Goal: Task Accomplishment & Management: Complete application form

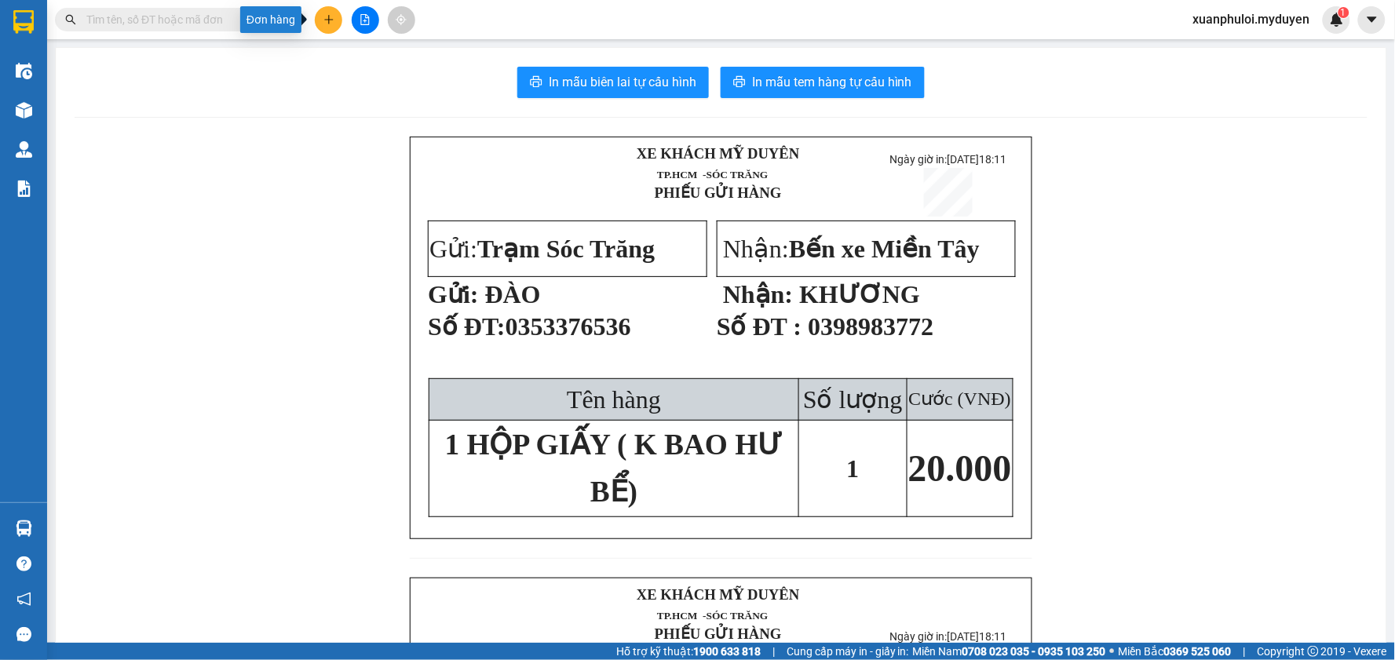
click at [327, 21] on icon "plus" at bounding box center [329, 19] width 11 height 11
click at [364, 57] on div "Tạo đơn hàng" at bounding box center [390, 58] width 68 height 17
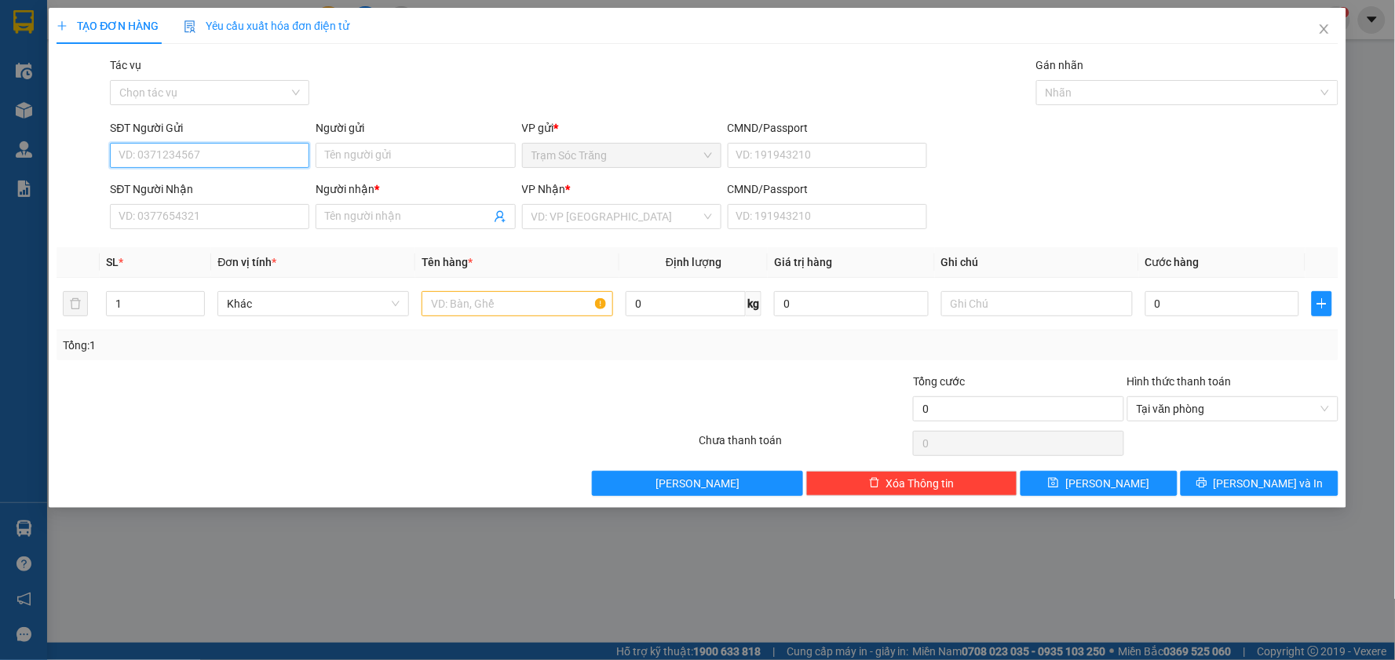
click at [222, 153] on input "SĐT Người Gửi" at bounding box center [209, 155] width 199 height 25
type input "0"
click at [216, 192] on div "0938066691 - [PERSON_NAME]" at bounding box center [209, 186] width 181 height 17
type input "0938066691"
type input "KHÁNH"
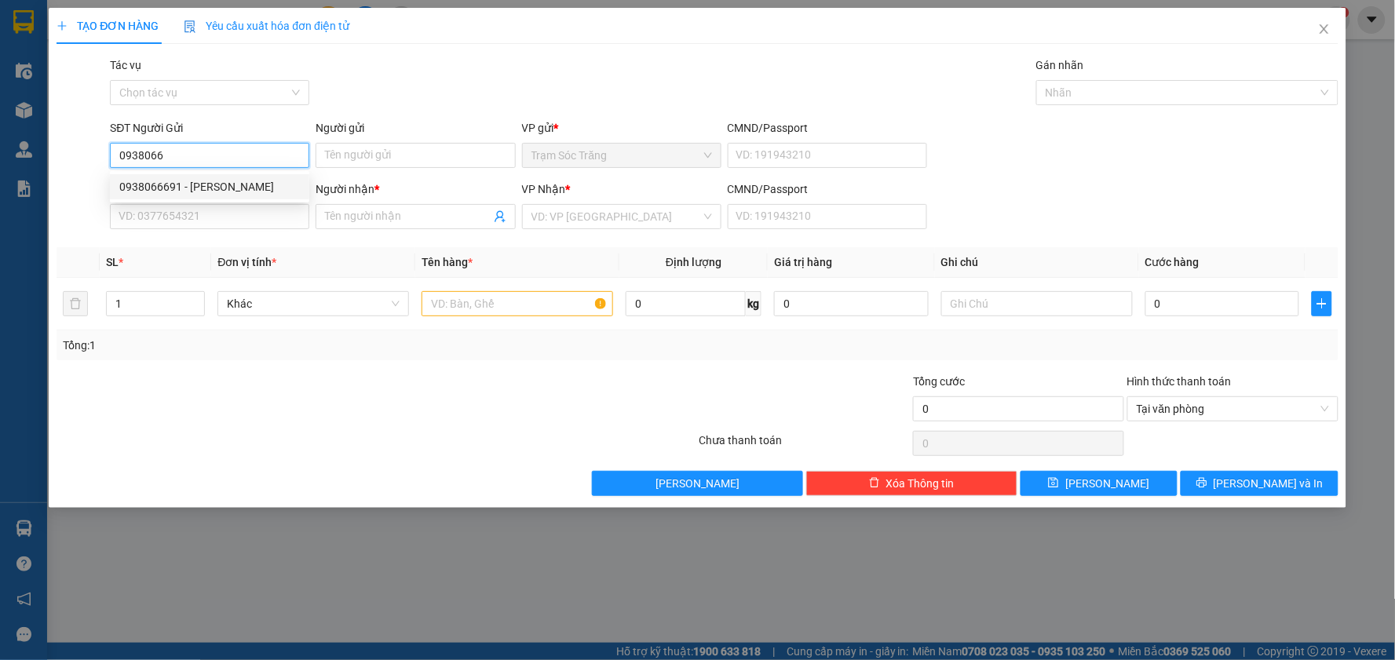
type input "0982592319"
type input "TÙNG"
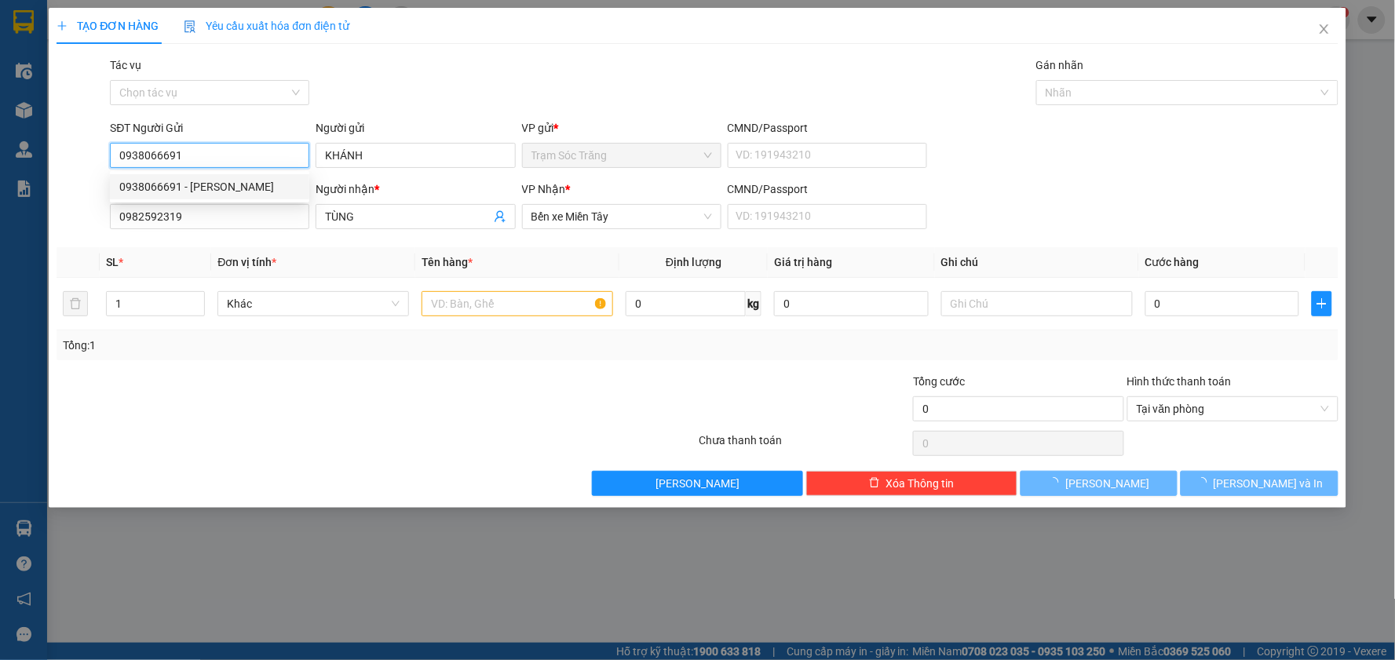
type input "30.000"
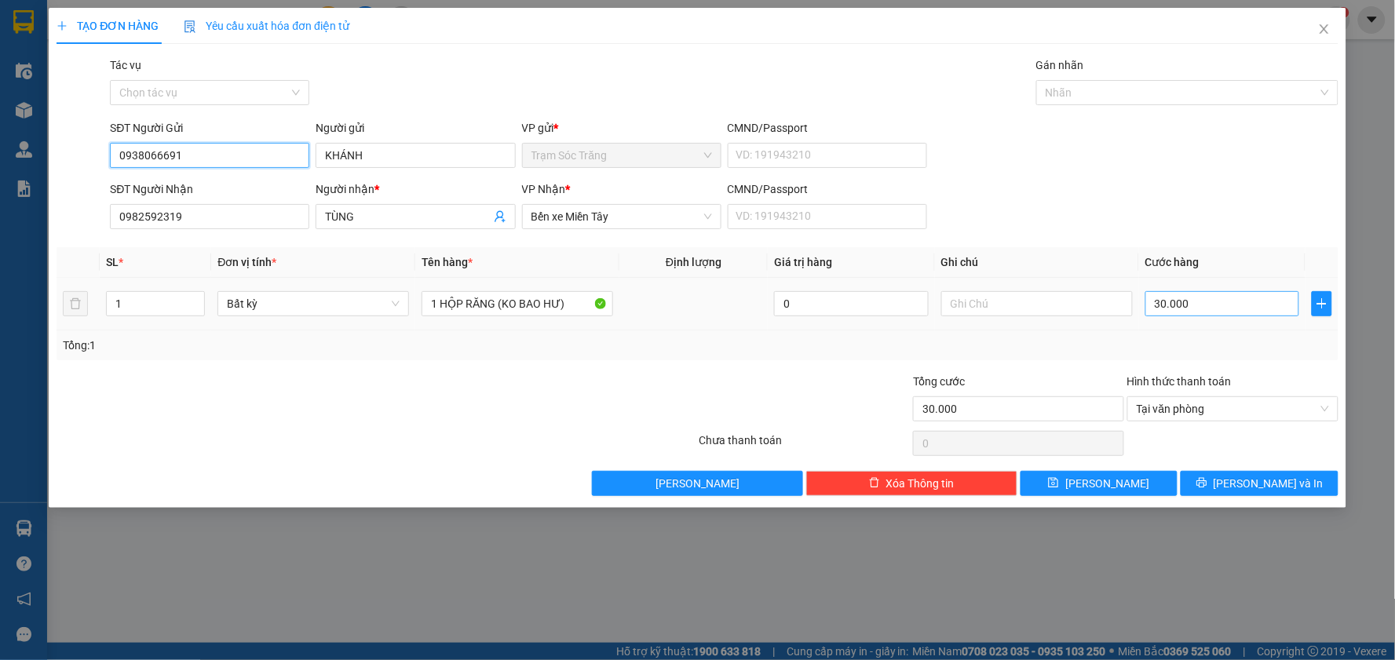
type input "0938066691"
click at [1212, 294] on input "30.000" at bounding box center [1223, 303] width 155 height 25
type input "4"
type input "40"
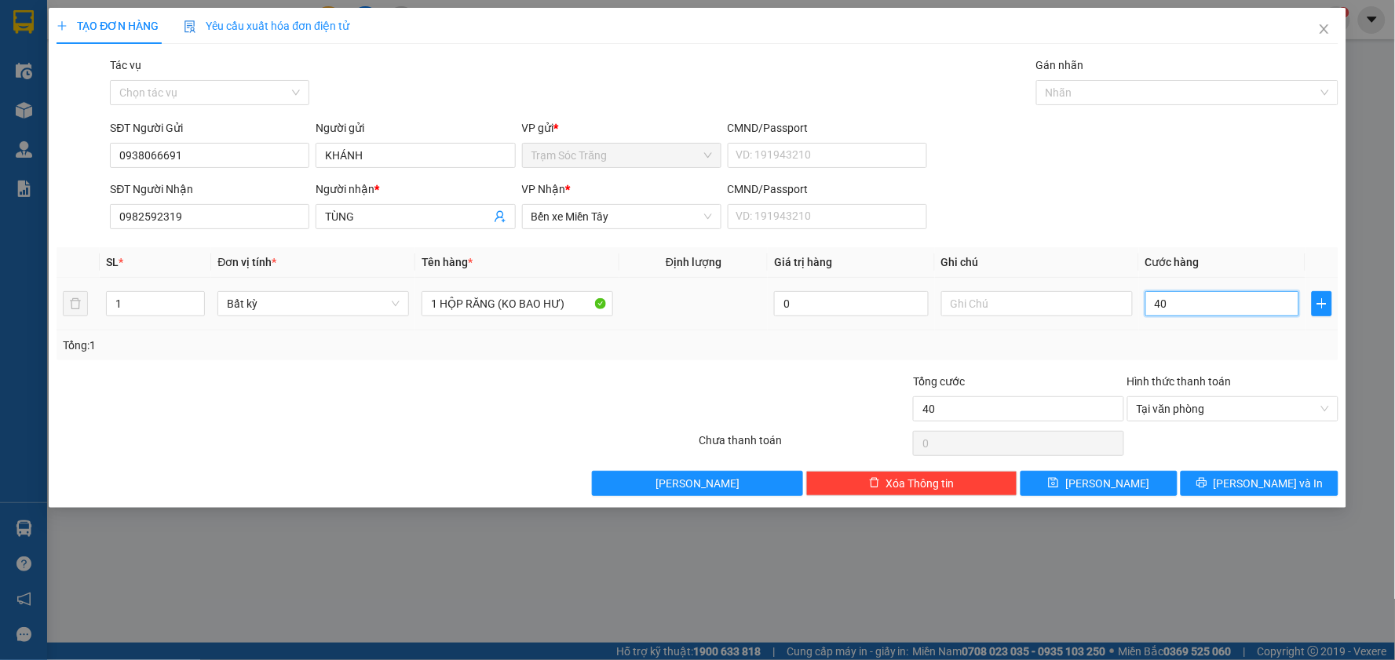
type input "400"
type input "4.000"
type input "40.000"
click at [1207, 485] on icon "printer" at bounding box center [1202, 483] width 10 height 10
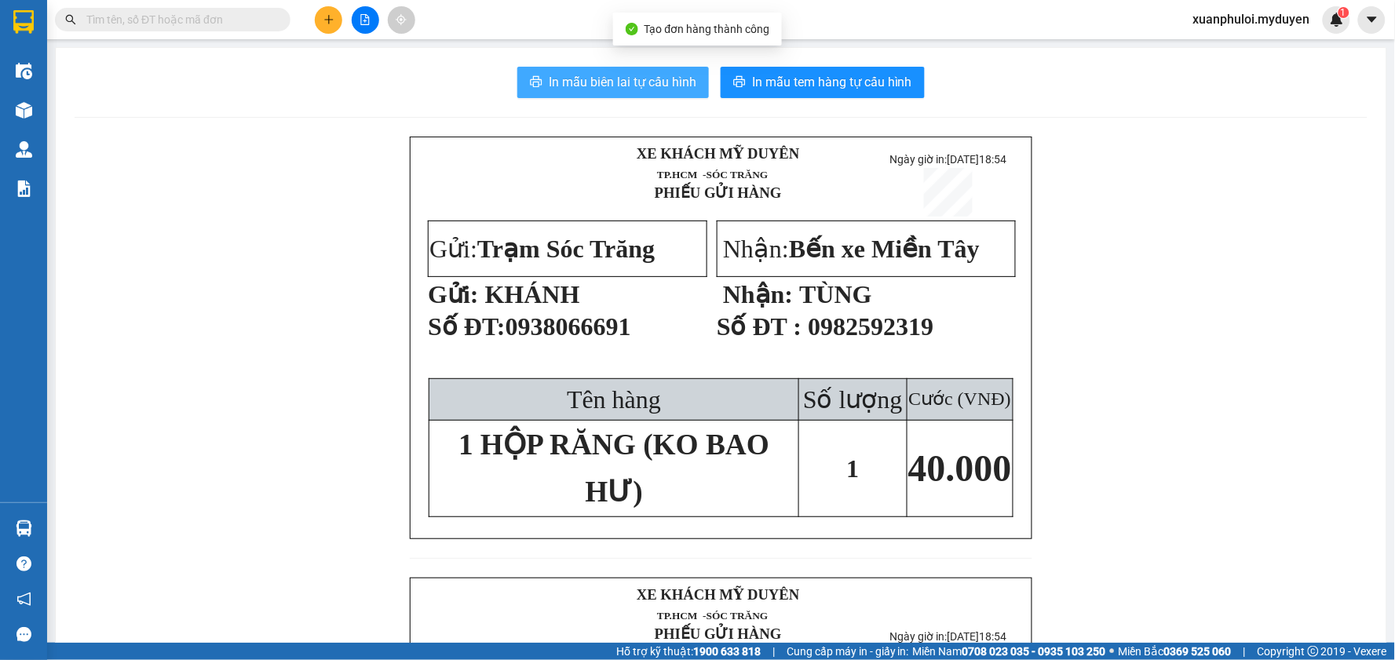
click at [660, 84] on span "In mẫu biên lai tự cấu hình" at bounding box center [623, 82] width 148 height 20
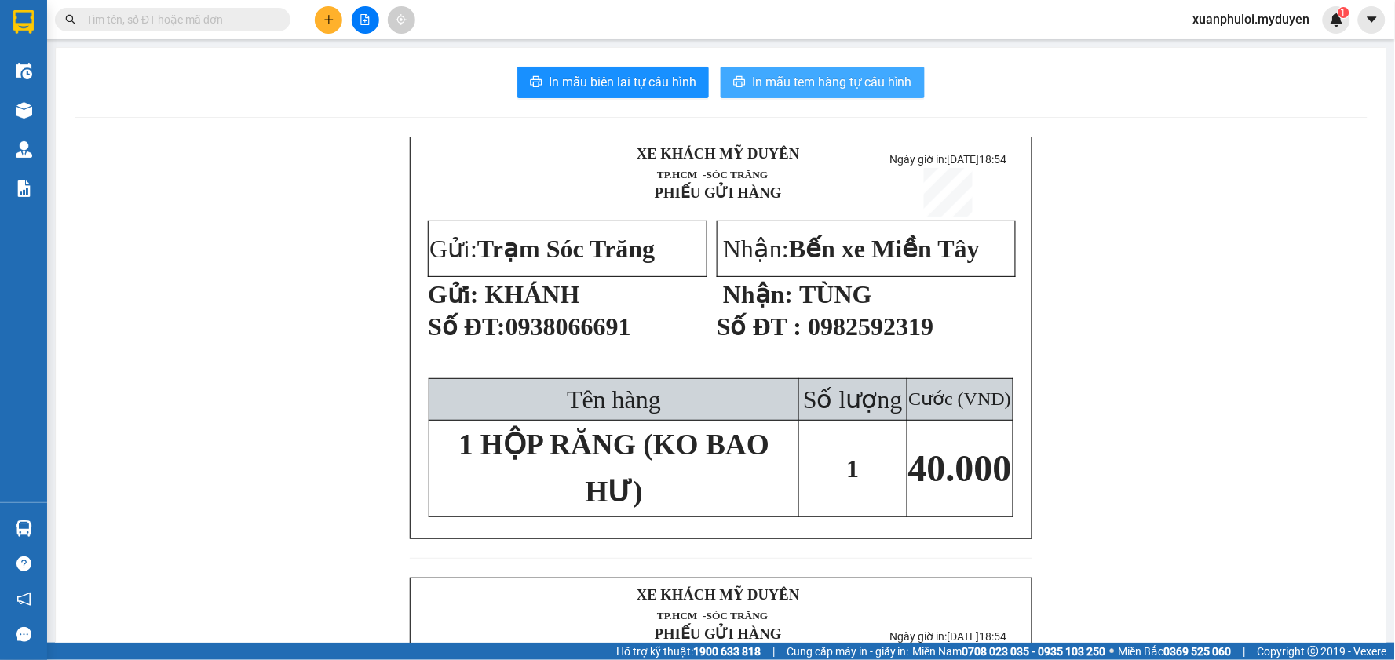
click at [781, 80] on span "In mẫu tem hàng tự cấu hình" at bounding box center [832, 82] width 160 height 20
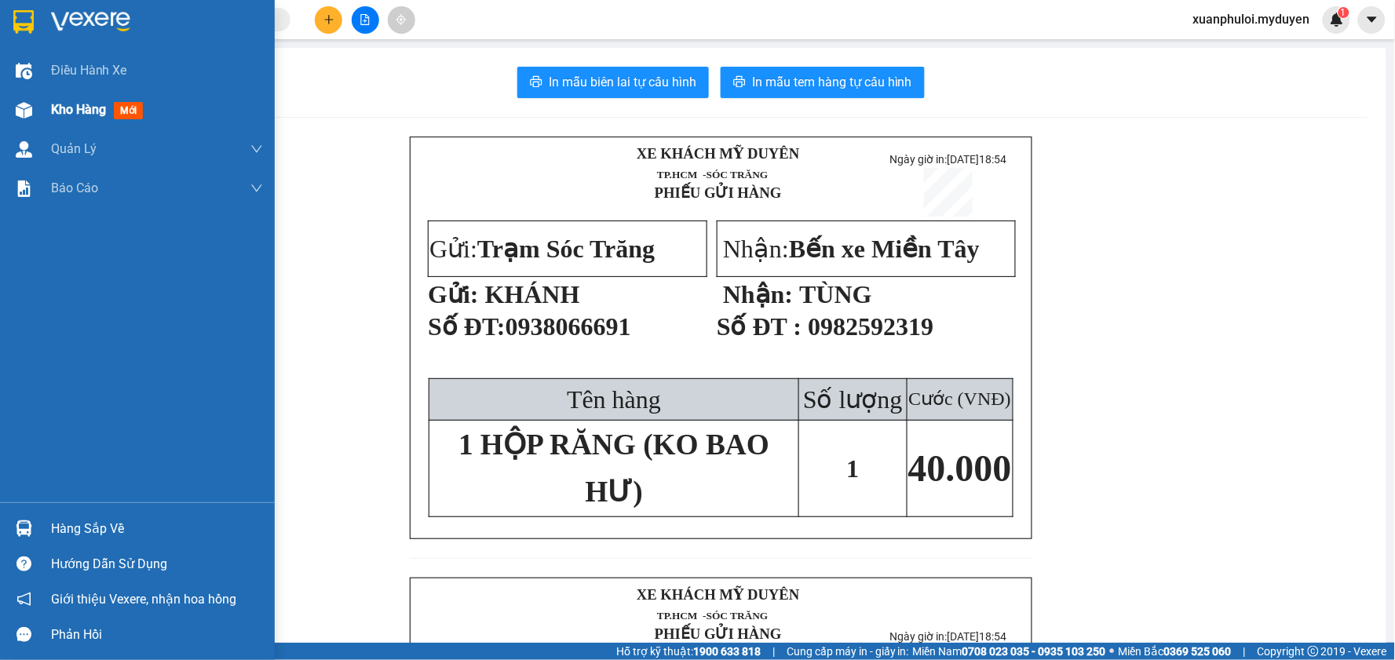
click at [59, 119] on div "Kho hàng mới" at bounding box center [100, 110] width 98 height 20
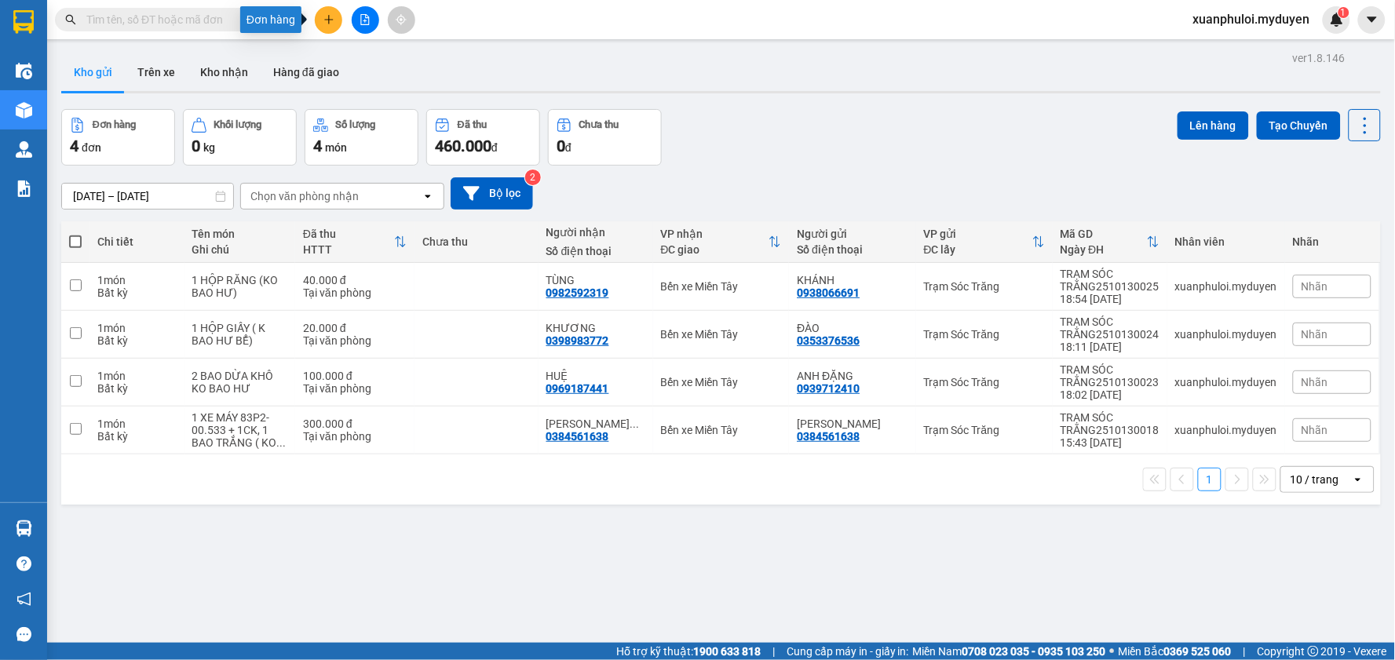
click at [333, 16] on icon "plus" at bounding box center [329, 19] width 11 height 11
click at [364, 56] on div "Tạo đơn hàng" at bounding box center [390, 58] width 68 height 17
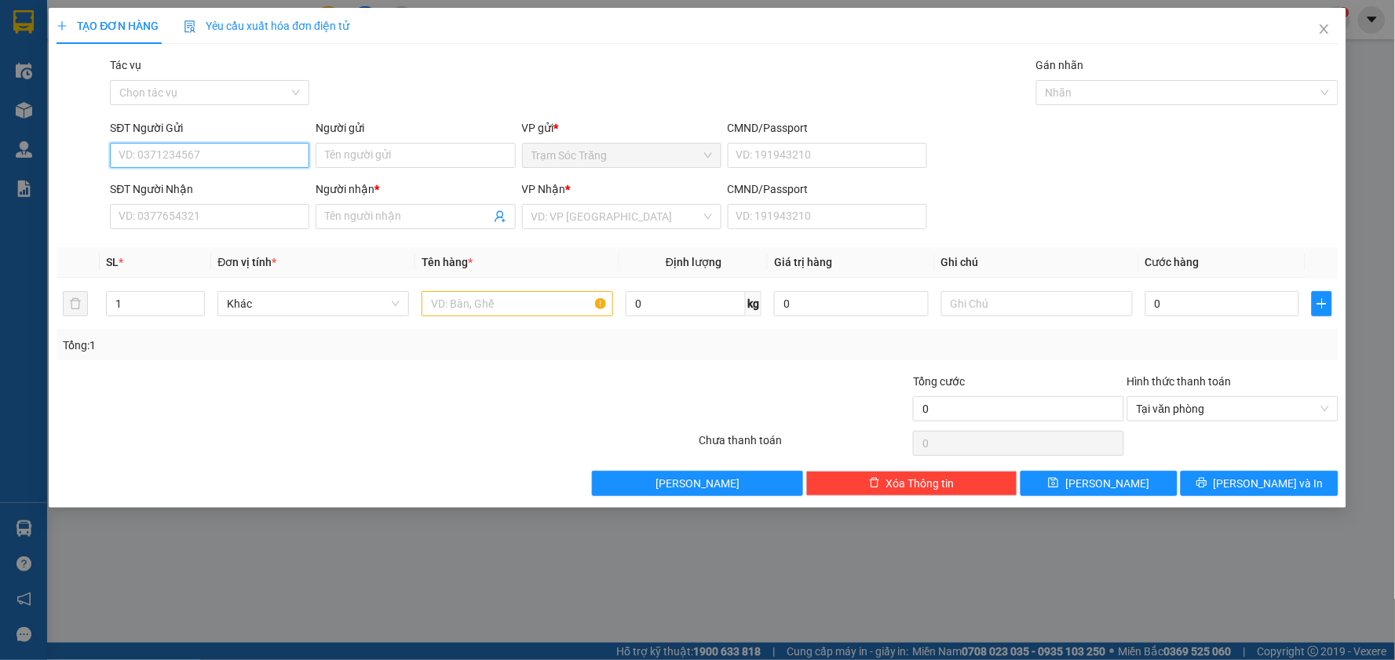
click at [196, 151] on input "SĐT Người Gửi" at bounding box center [209, 155] width 199 height 25
type input "0326222122"
click at [208, 186] on div "0326222122 - THẢO" at bounding box center [209, 186] width 181 height 17
type input "THẢO"
type input "0937873836"
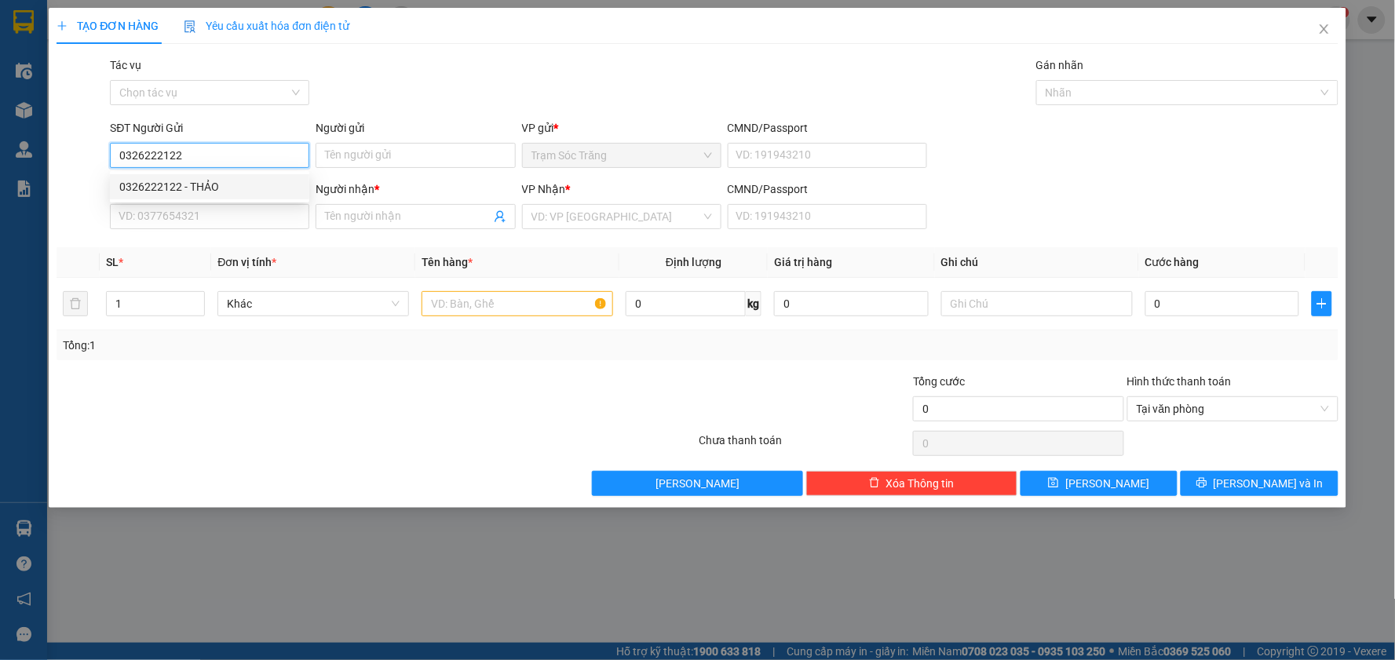
type input "LABO HB"
type input "40.000"
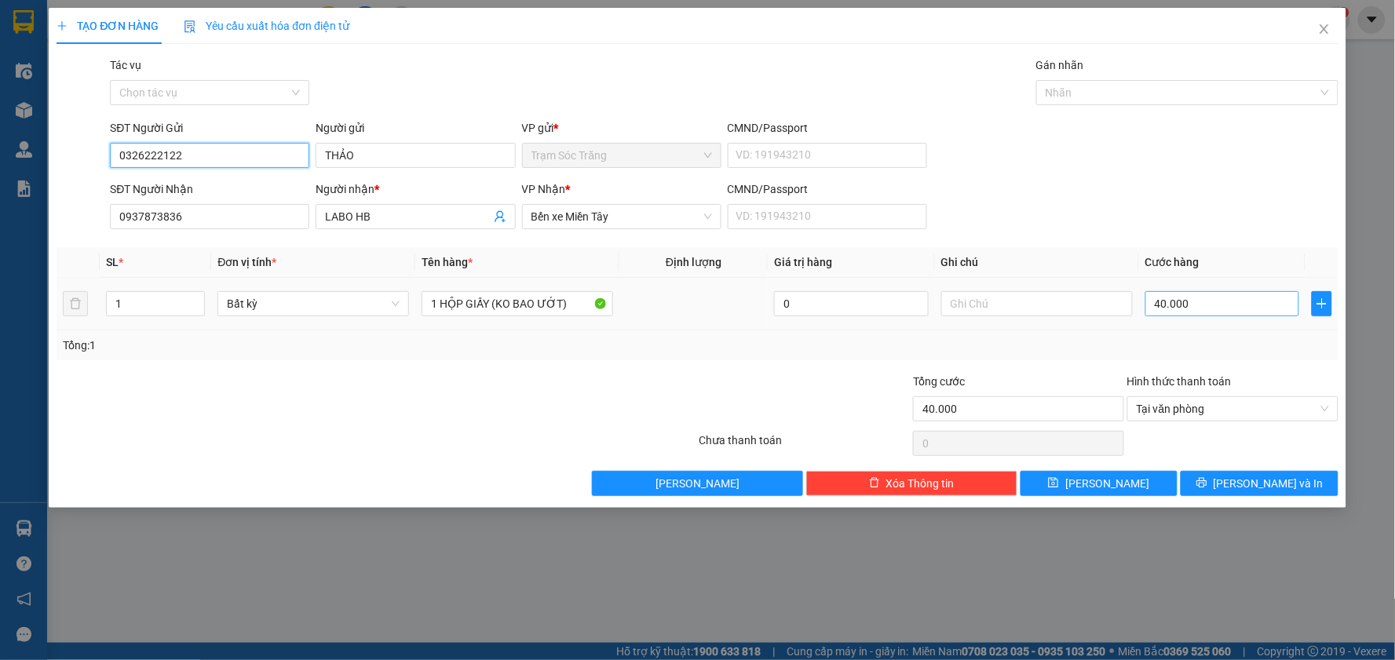
type input "0326222122"
click at [1226, 308] on input "40.000" at bounding box center [1223, 303] width 155 height 25
type input "3"
type input "30"
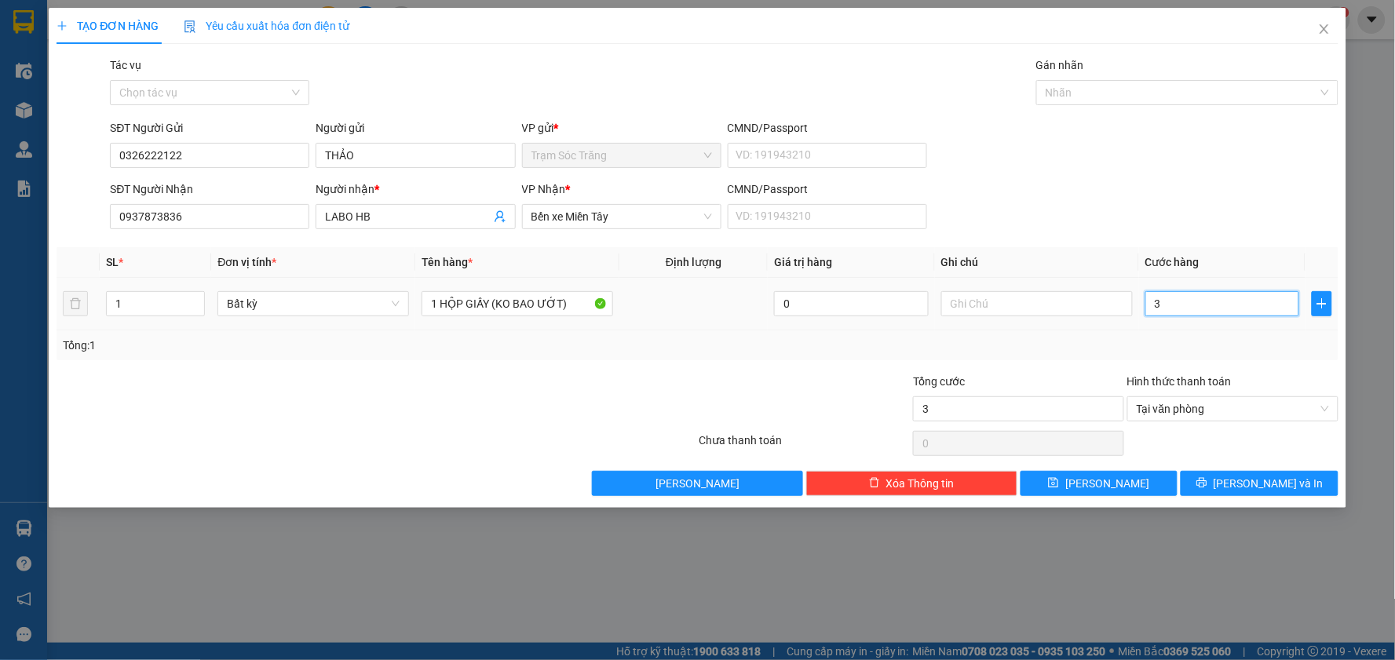
type input "30"
type input "300"
type input "3.000"
type input "30.000"
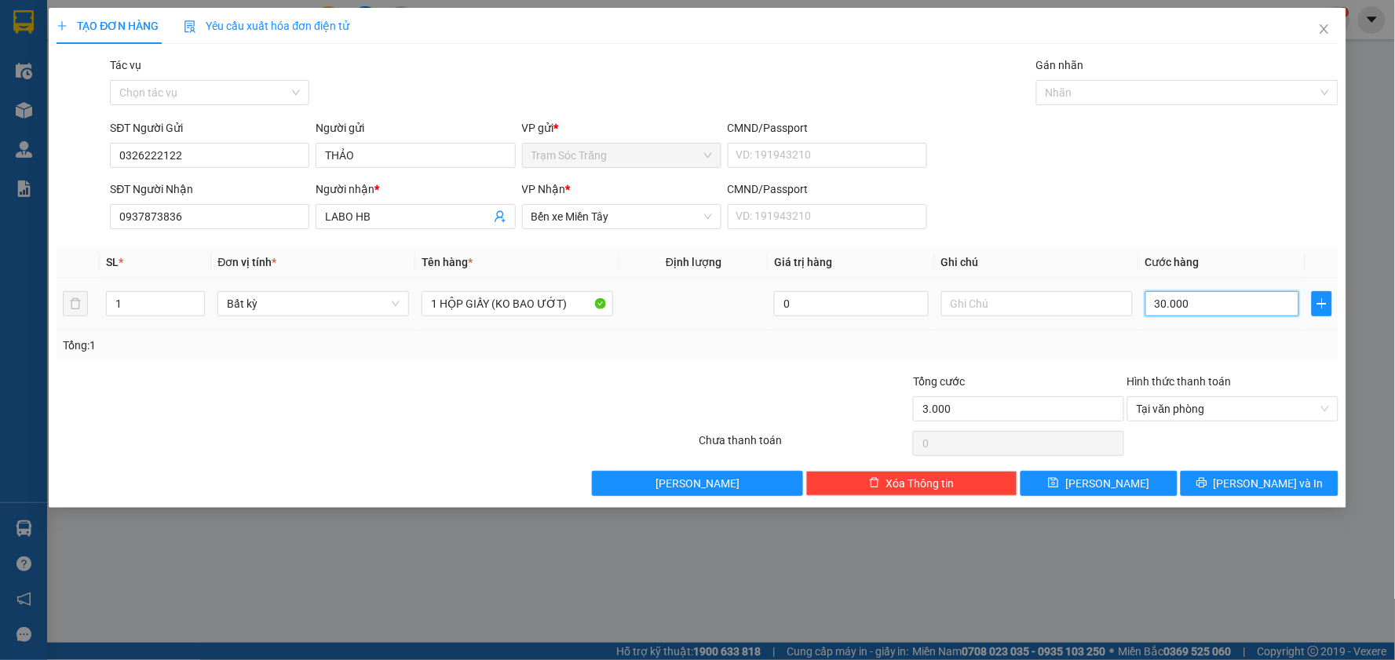
type input "30.000"
click at [1278, 488] on span "[PERSON_NAME] và In" at bounding box center [1269, 483] width 110 height 17
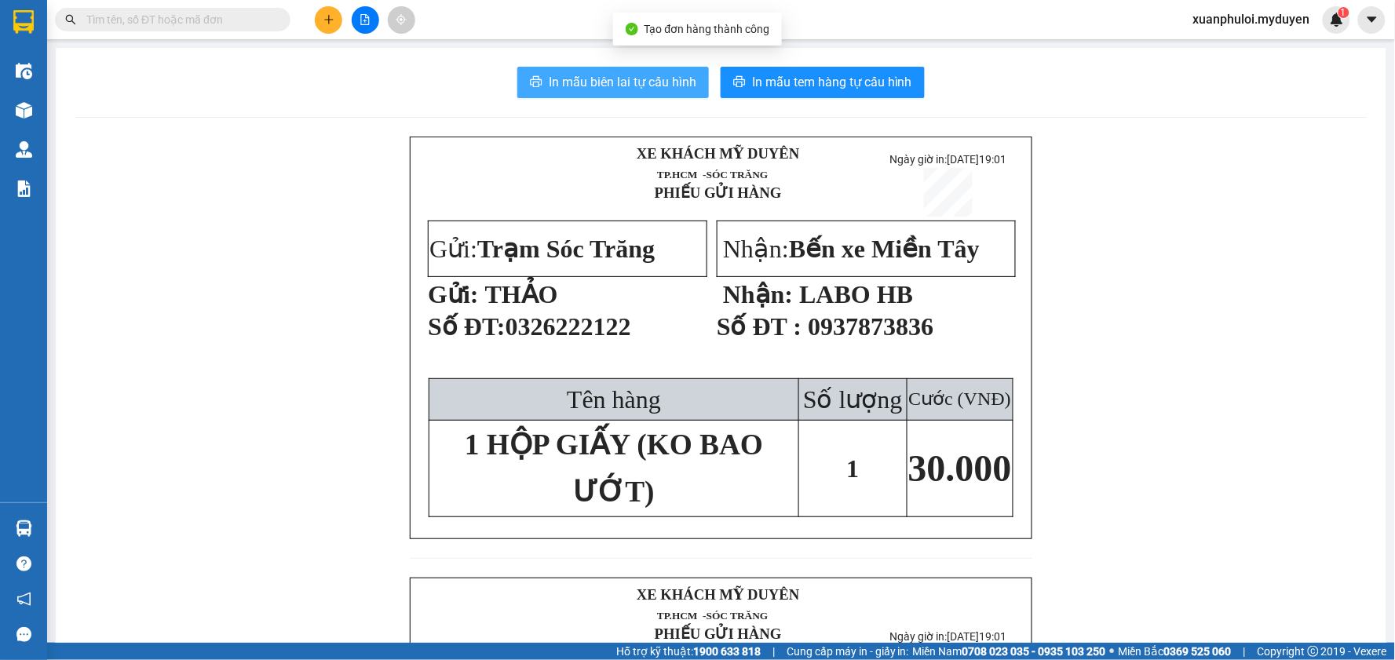
click at [624, 94] on button "In mẫu biên lai tự cấu hình" at bounding box center [613, 82] width 192 height 31
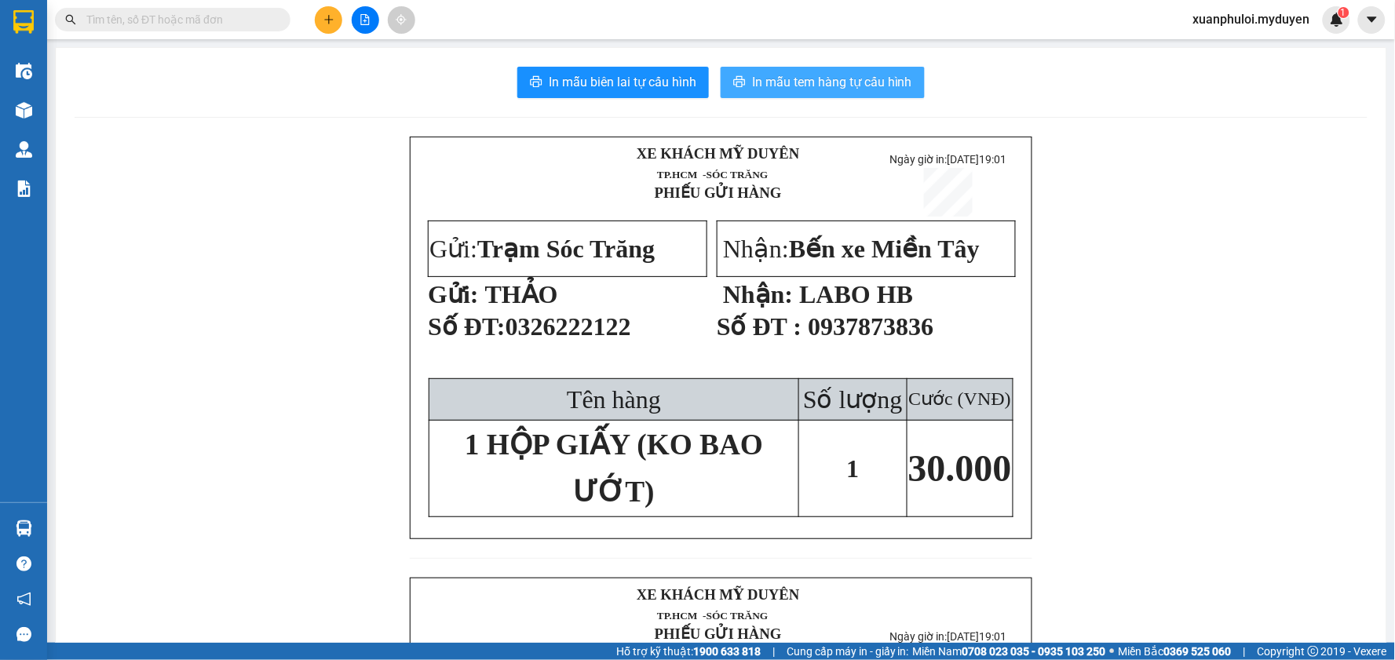
click at [843, 80] on span "In mẫu tem hàng tự cấu hình" at bounding box center [832, 82] width 160 height 20
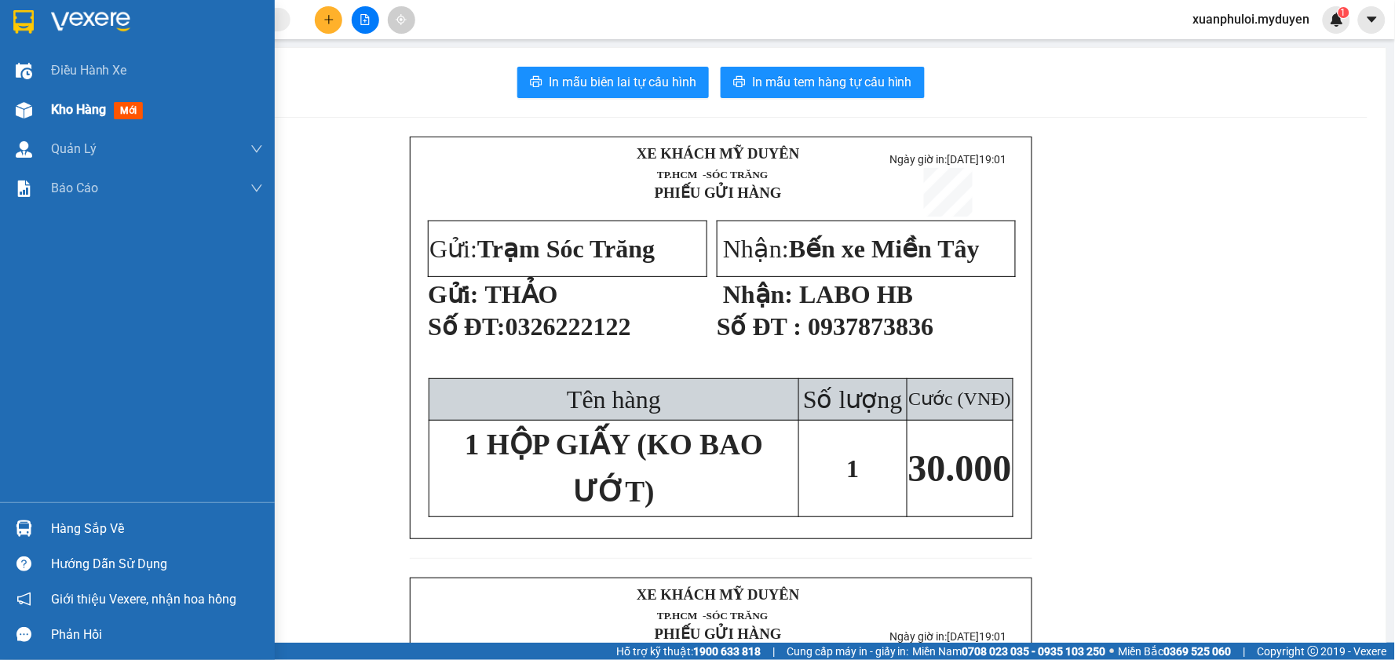
click at [66, 104] on span "Kho hàng" at bounding box center [78, 109] width 55 height 15
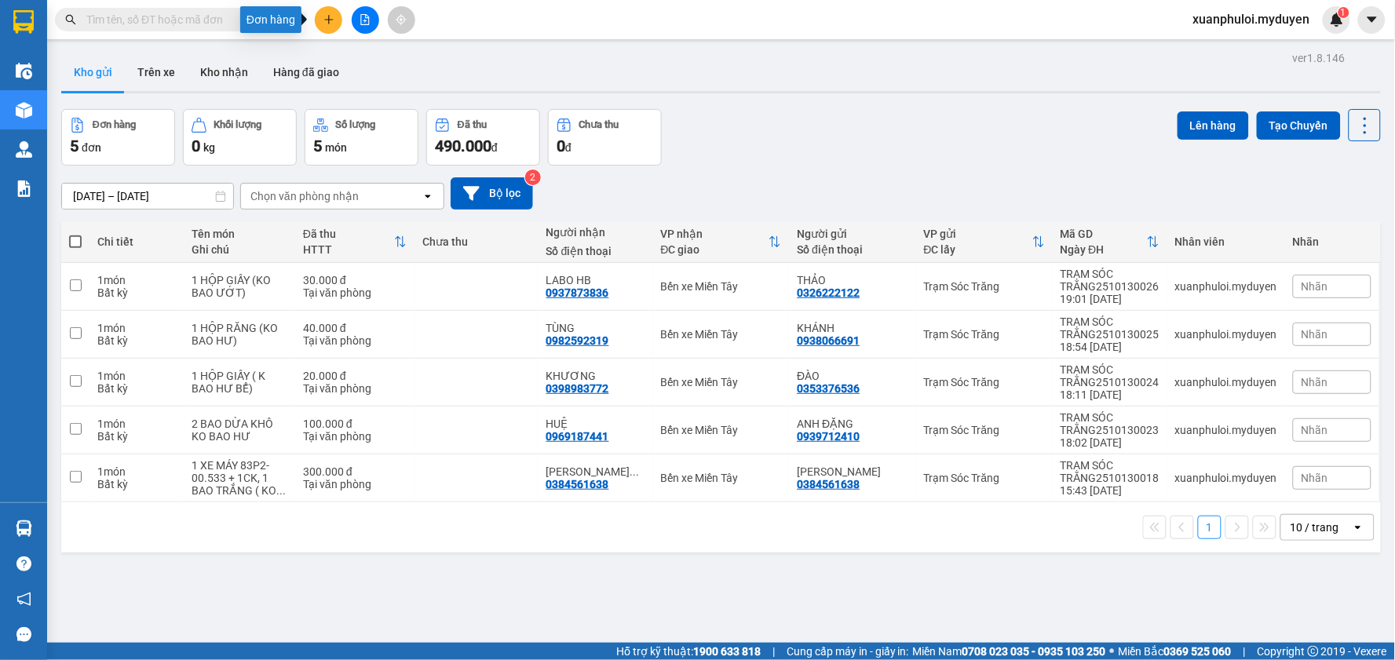
click at [332, 18] on icon "plus" at bounding box center [329, 19] width 11 height 11
click at [407, 63] on div "Tạo đơn hàng" at bounding box center [390, 58] width 68 height 17
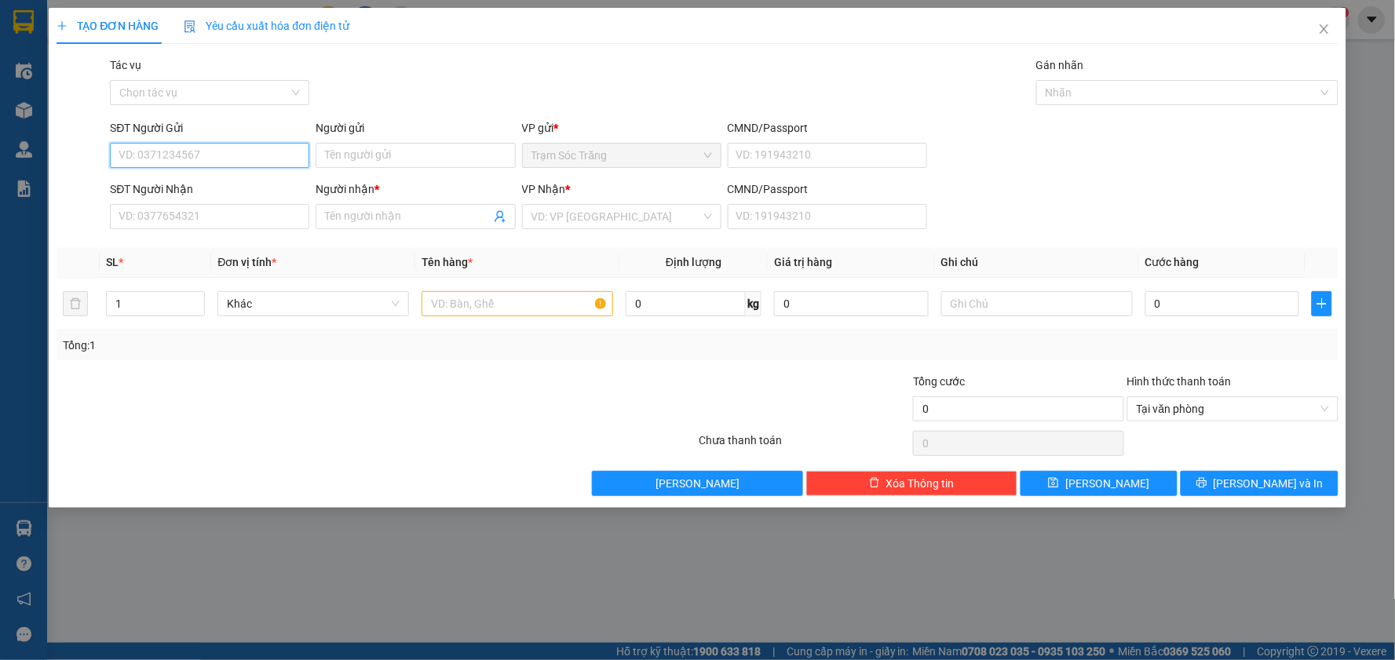
click at [226, 152] on input "SĐT Người Gửi" at bounding box center [209, 155] width 199 height 25
type input "0796767448"
click at [427, 155] on input "Người gửi" at bounding box center [415, 155] width 199 height 25
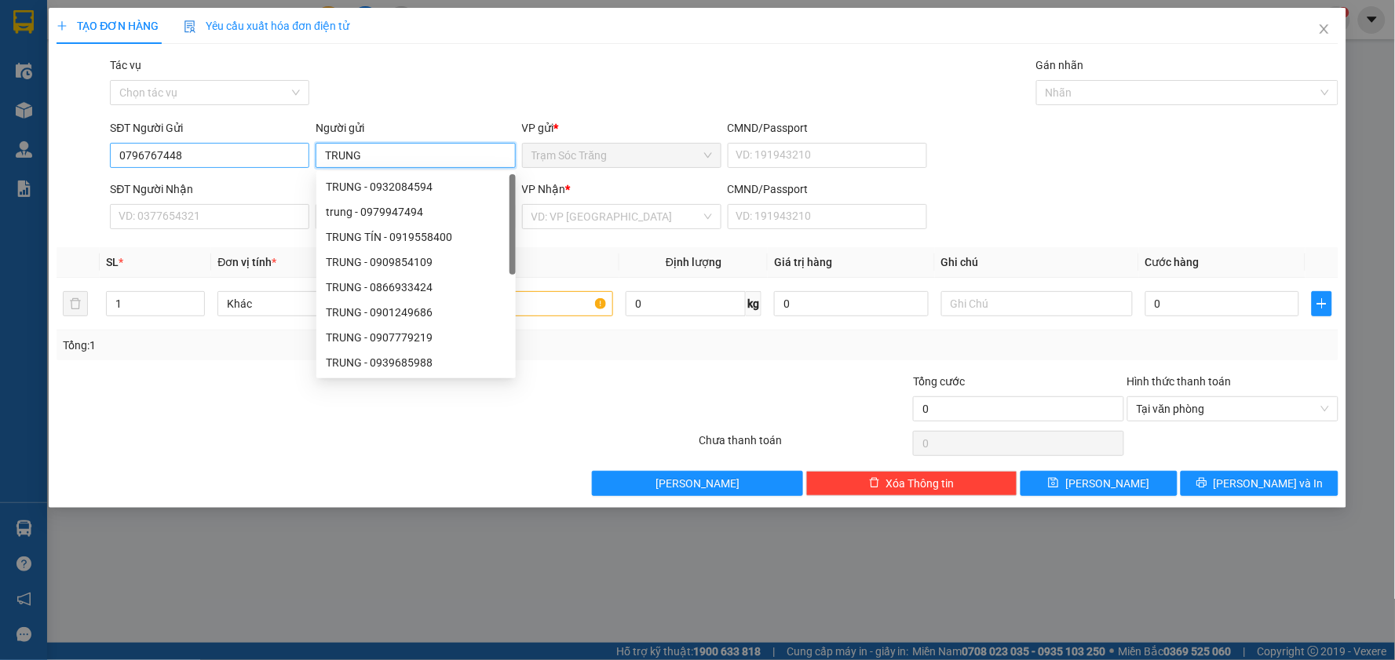
type input "TRUNG"
click at [224, 159] on input "0796767448" at bounding box center [209, 155] width 199 height 25
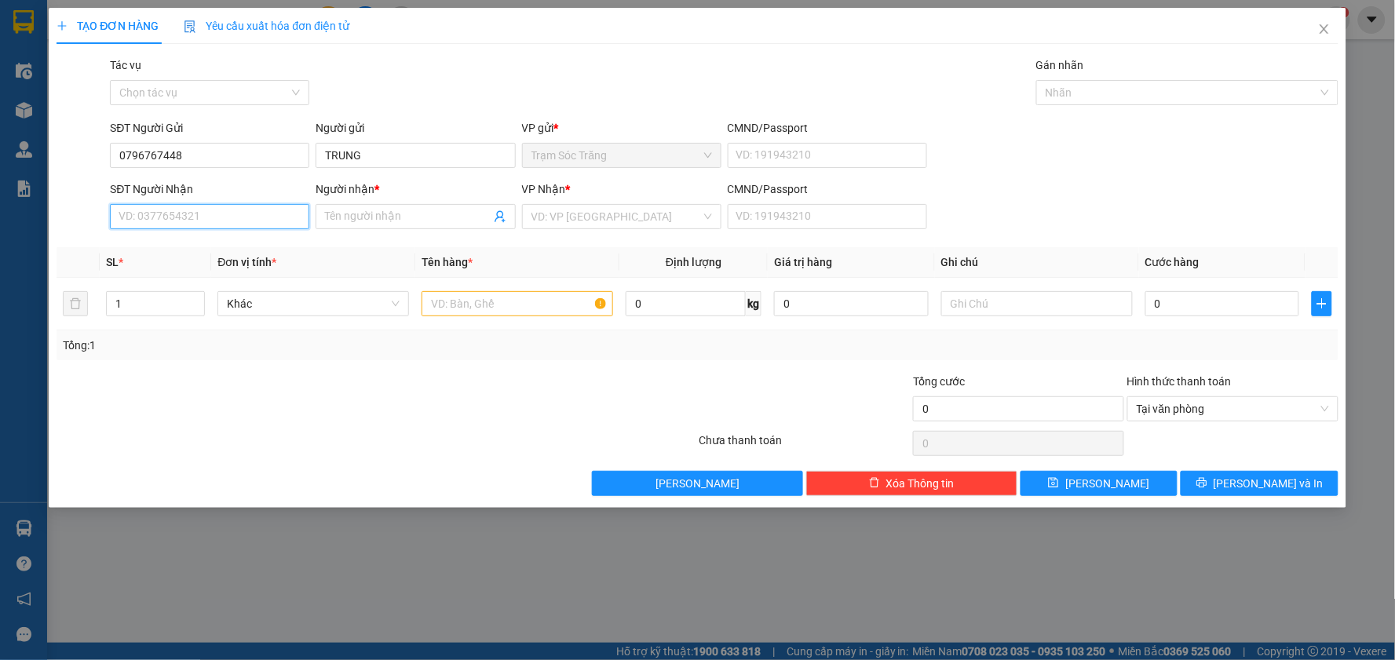
click at [248, 210] on input "SĐT Người Nhận" at bounding box center [209, 216] width 199 height 25
paste input "0796767448"
type input "0796767448"
click at [365, 208] on input "Người nhận *" at bounding box center [407, 216] width 165 height 17
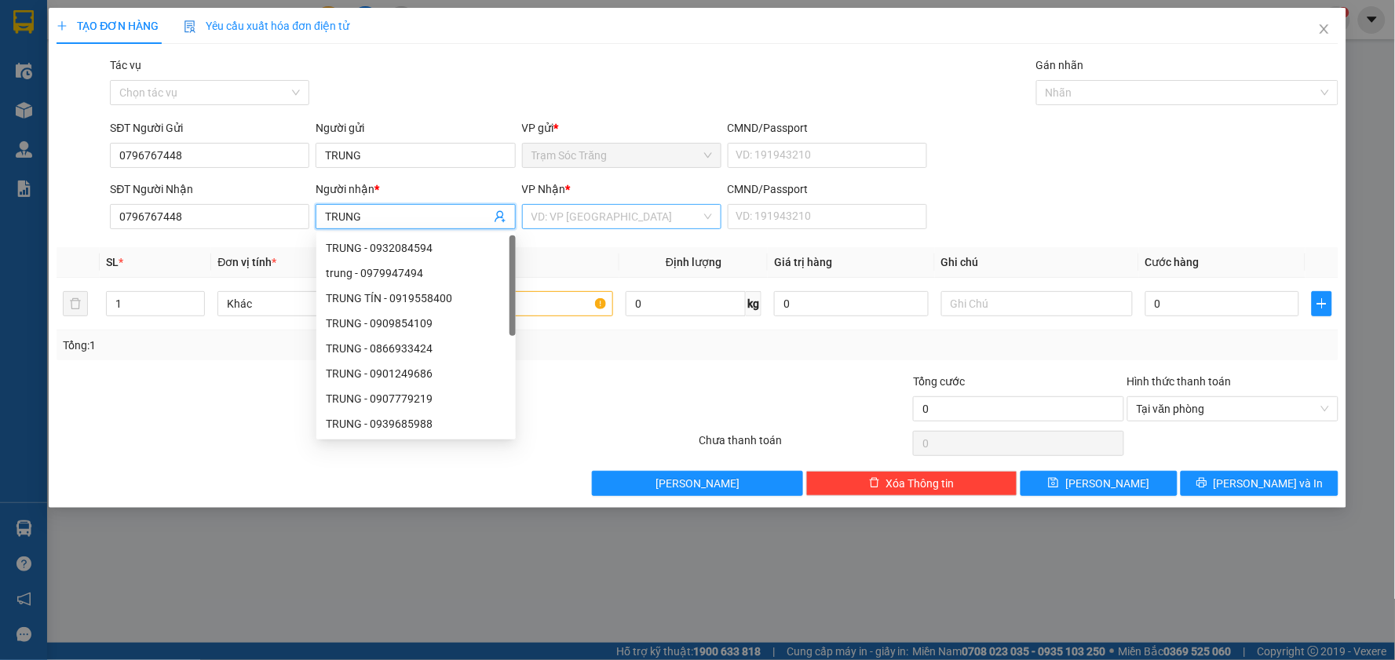
type input "TRUNG"
click at [646, 214] on input "search" at bounding box center [617, 217] width 170 height 24
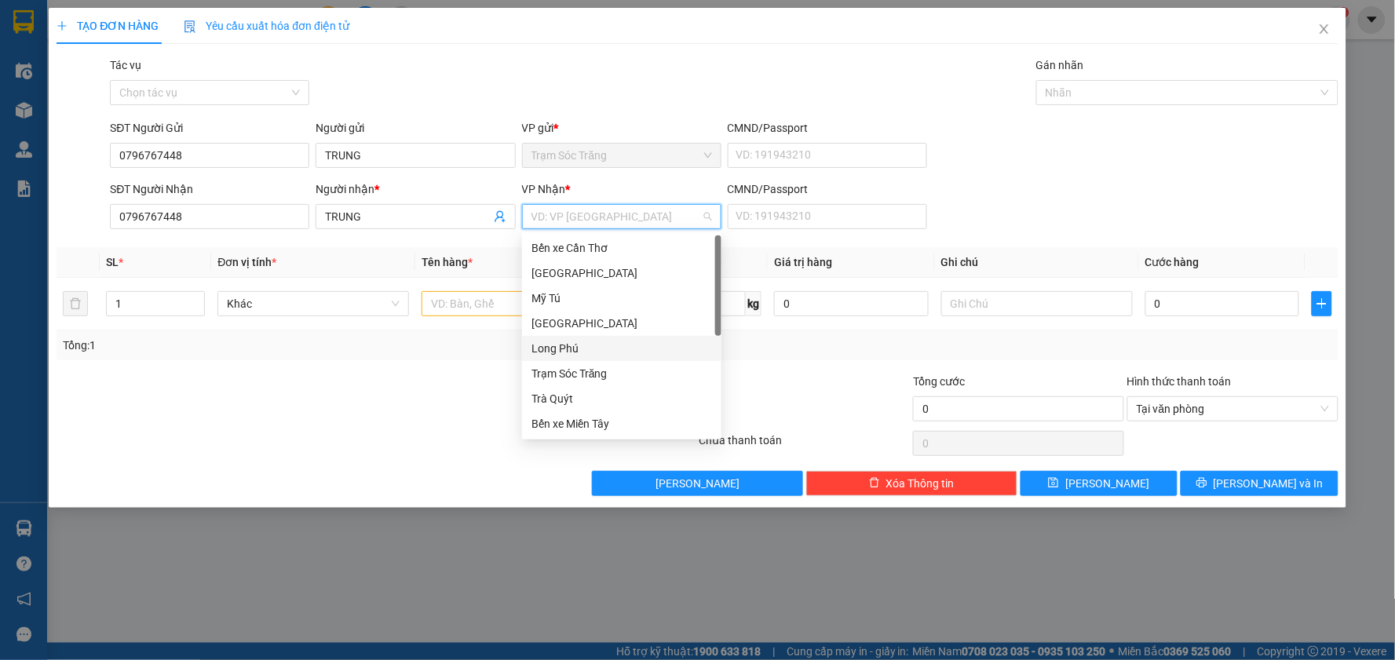
scroll to position [100, 0]
click at [610, 324] on div "Bến xe Miền Tây" at bounding box center [622, 324] width 181 height 17
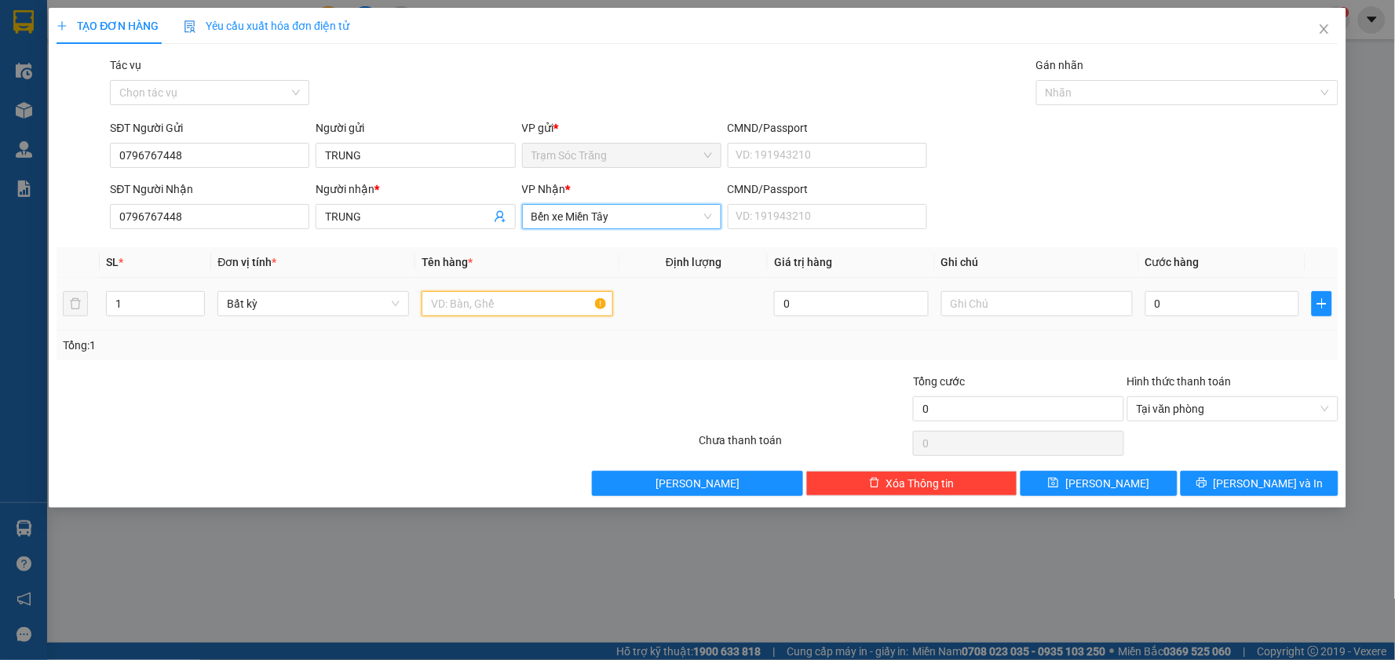
click at [476, 297] on input "text" at bounding box center [518, 303] width 192 height 25
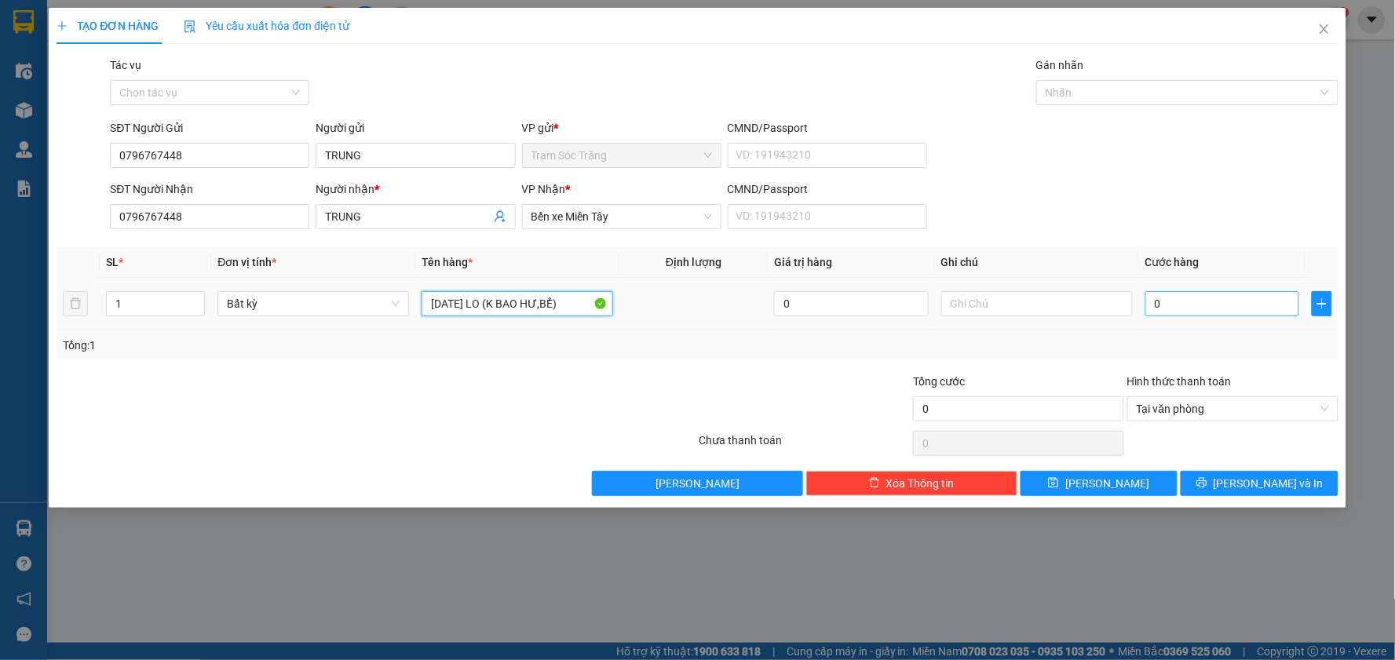
type input "[DATE] LO (K BAO HƯ,BỂ)"
click at [1188, 307] on input "0" at bounding box center [1223, 303] width 155 height 25
type input "4"
type input "40"
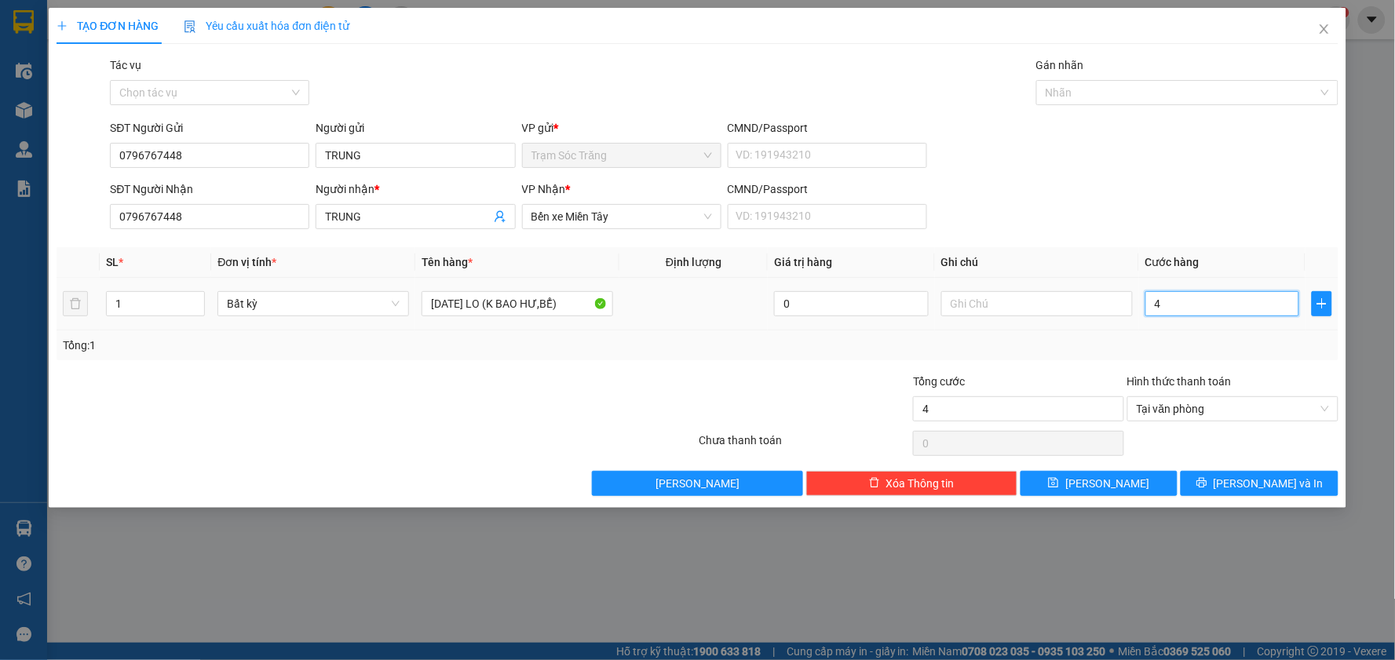
type input "40"
type input "400"
type input "4.000"
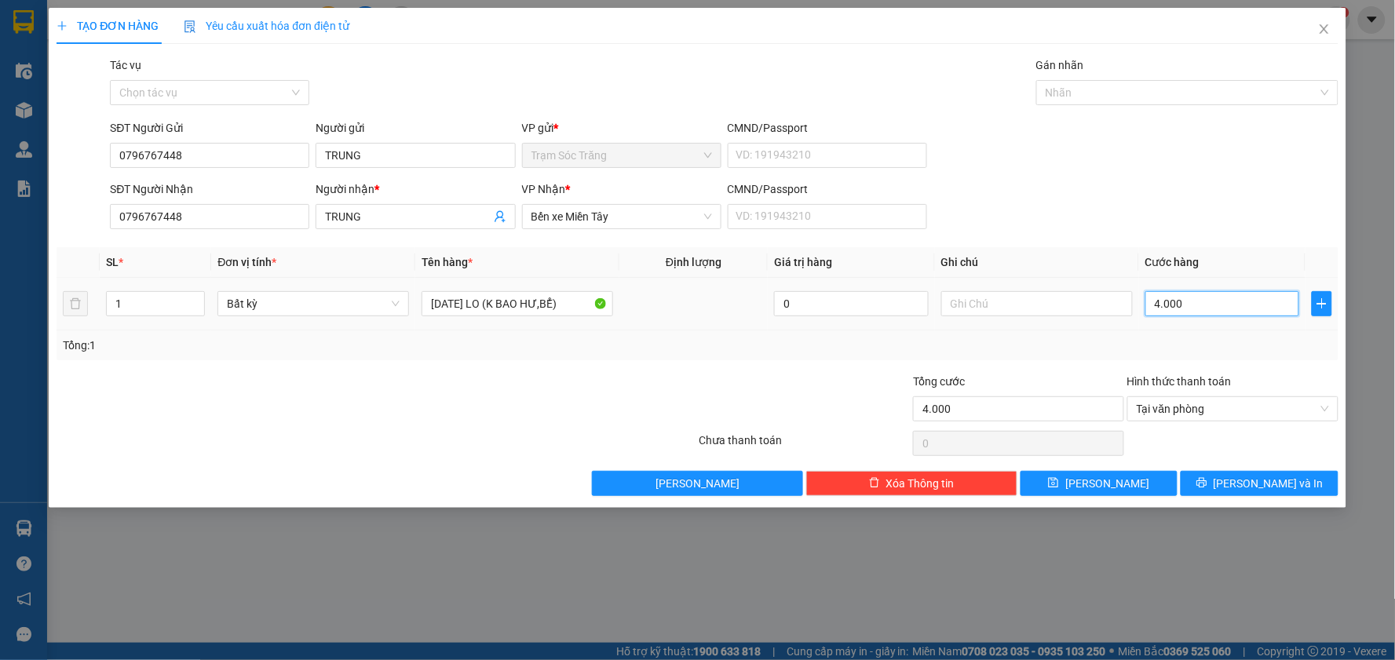
type input "40.000"
click at [1253, 487] on span "[PERSON_NAME] và In" at bounding box center [1269, 483] width 110 height 17
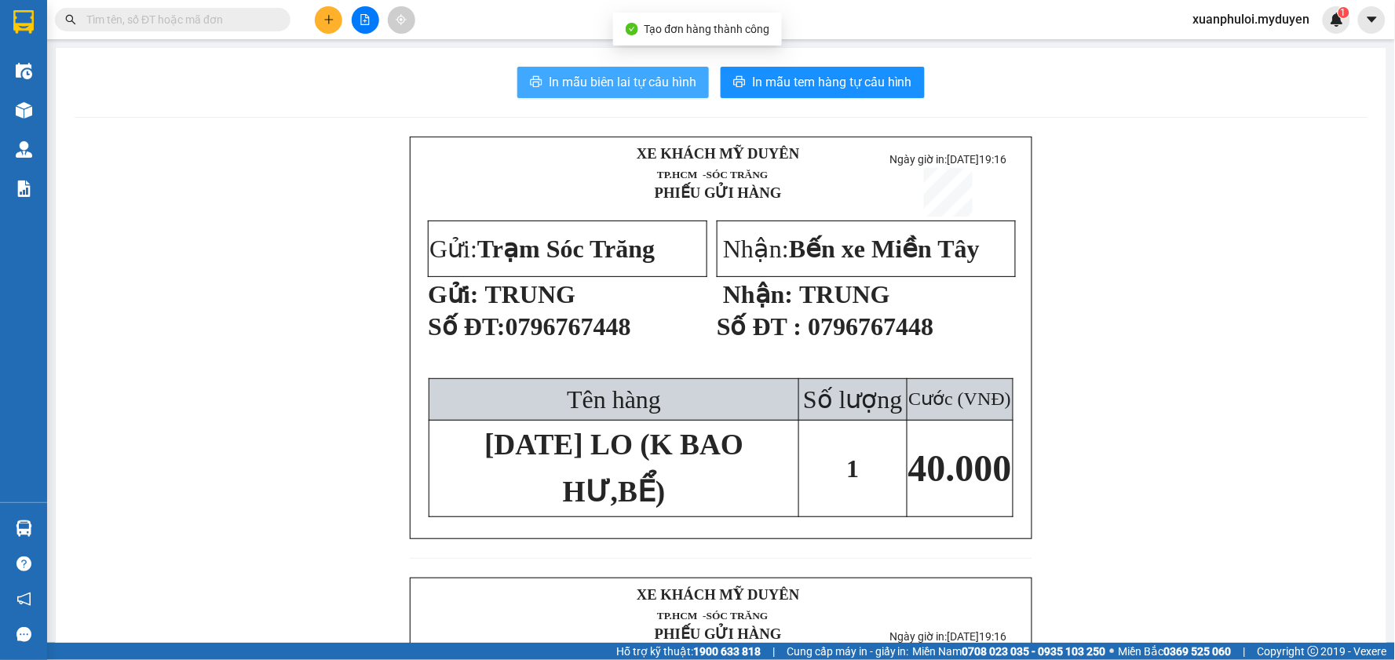
click at [620, 75] on span "In mẫu biên lai tự cấu hình" at bounding box center [623, 82] width 148 height 20
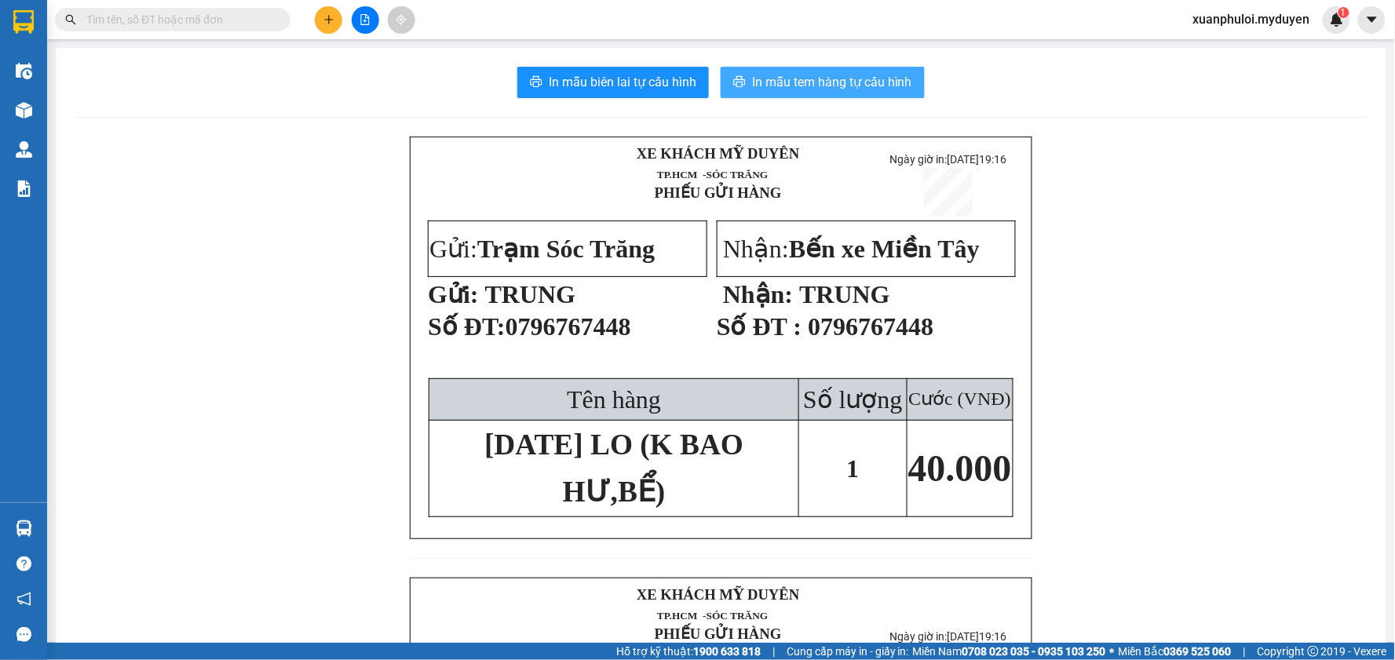
click at [817, 67] on button "In mẫu tem hàng tự cấu hình" at bounding box center [823, 82] width 204 height 31
click at [322, 27] on button at bounding box center [328, 19] width 27 height 27
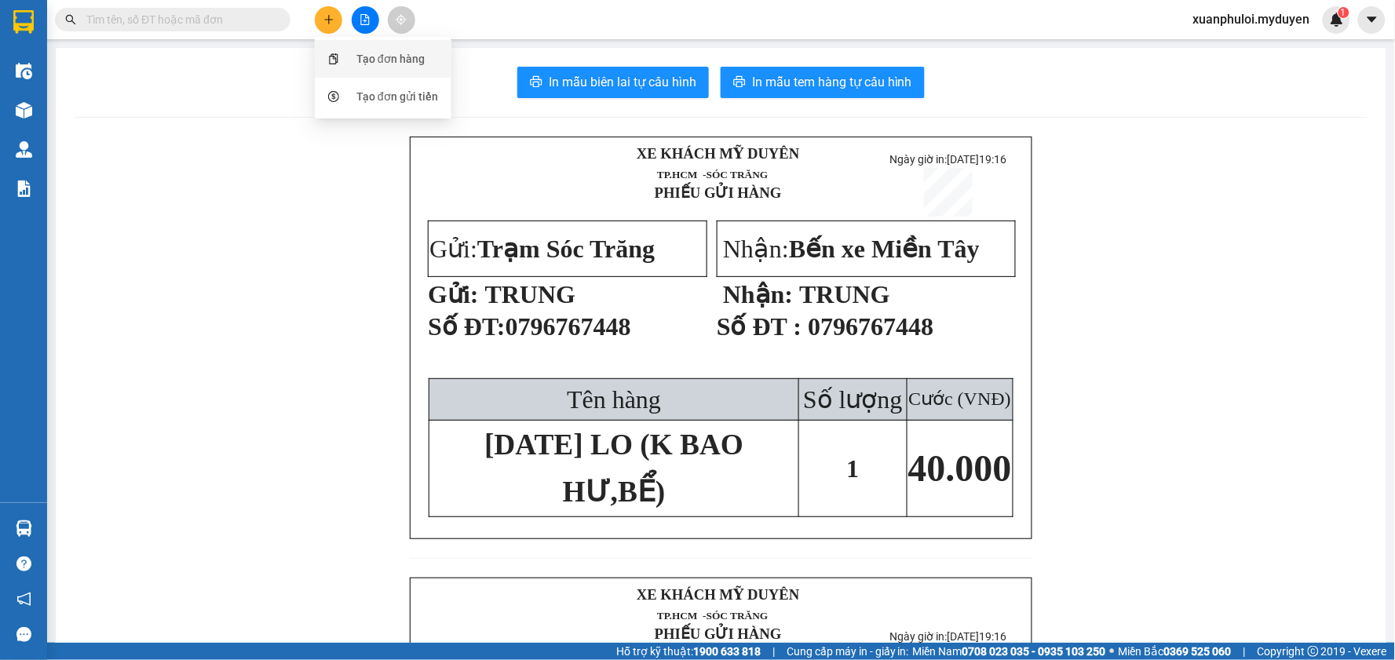
click at [338, 57] on icon "snippets" at bounding box center [333, 58] width 11 height 11
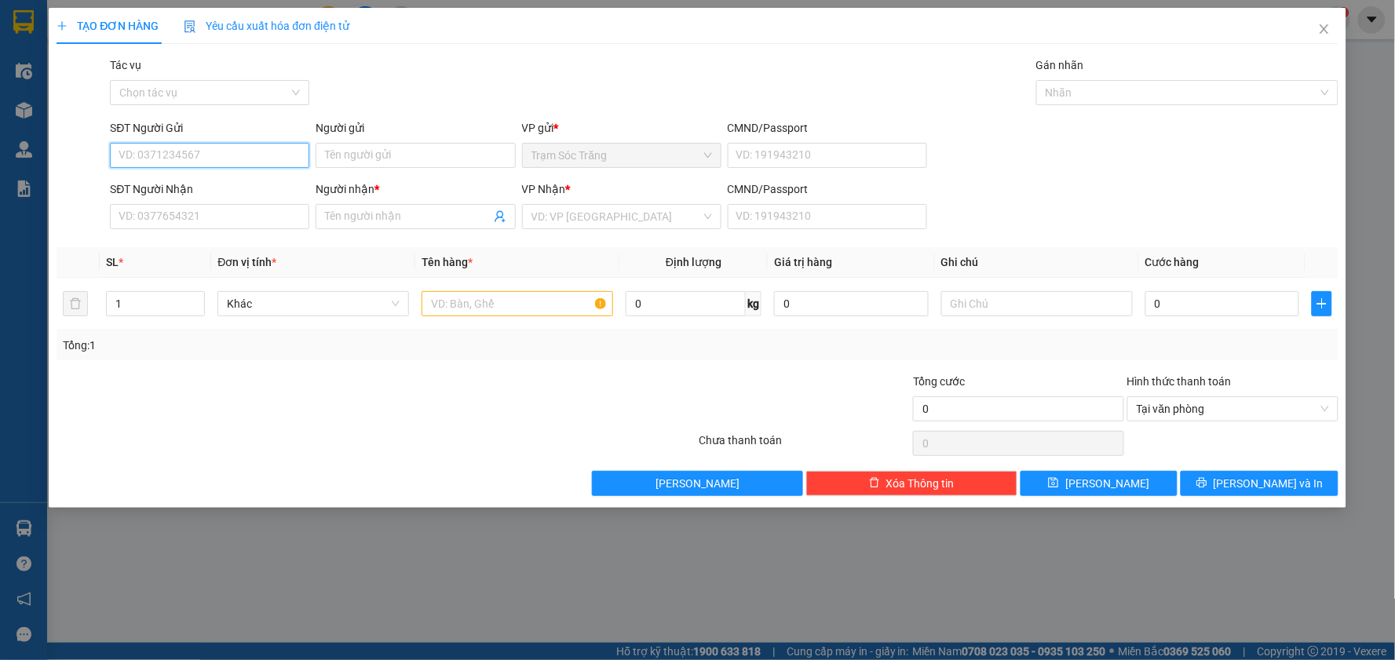
click at [185, 149] on input "SĐT Người Gửi" at bounding box center [209, 155] width 199 height 25
type input "0369493638"
click at [208, 189] on div "0369493638 - HẰNG." at bounding box center [209, 186] width 181 height 17
type input "HẰNG."
type input "0977475749"
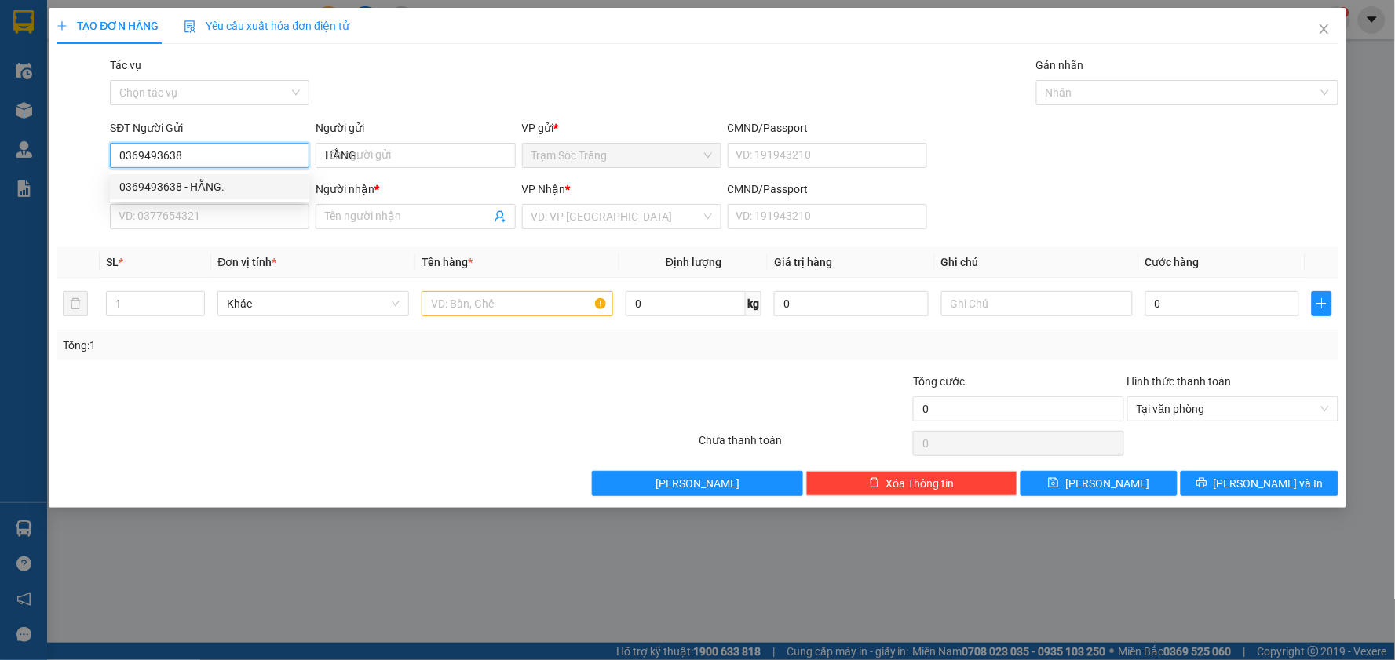
type input "[PERSON_NAME]"
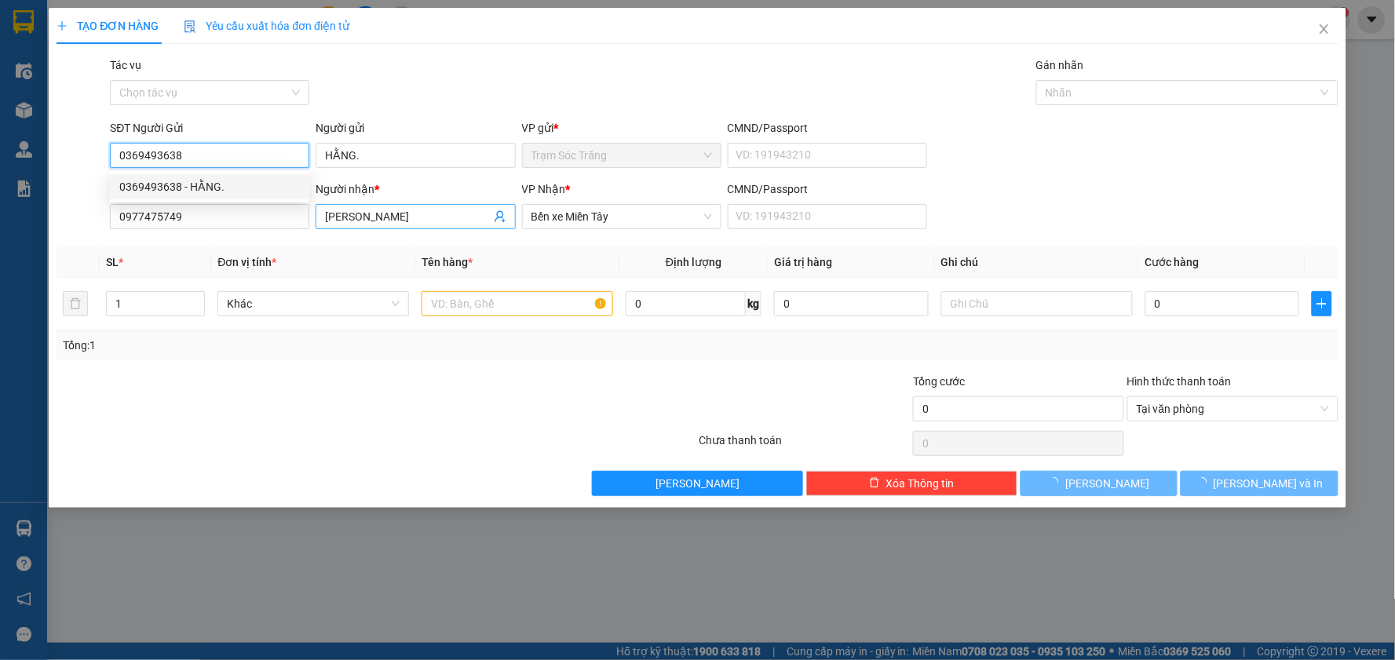
type input "80.000"
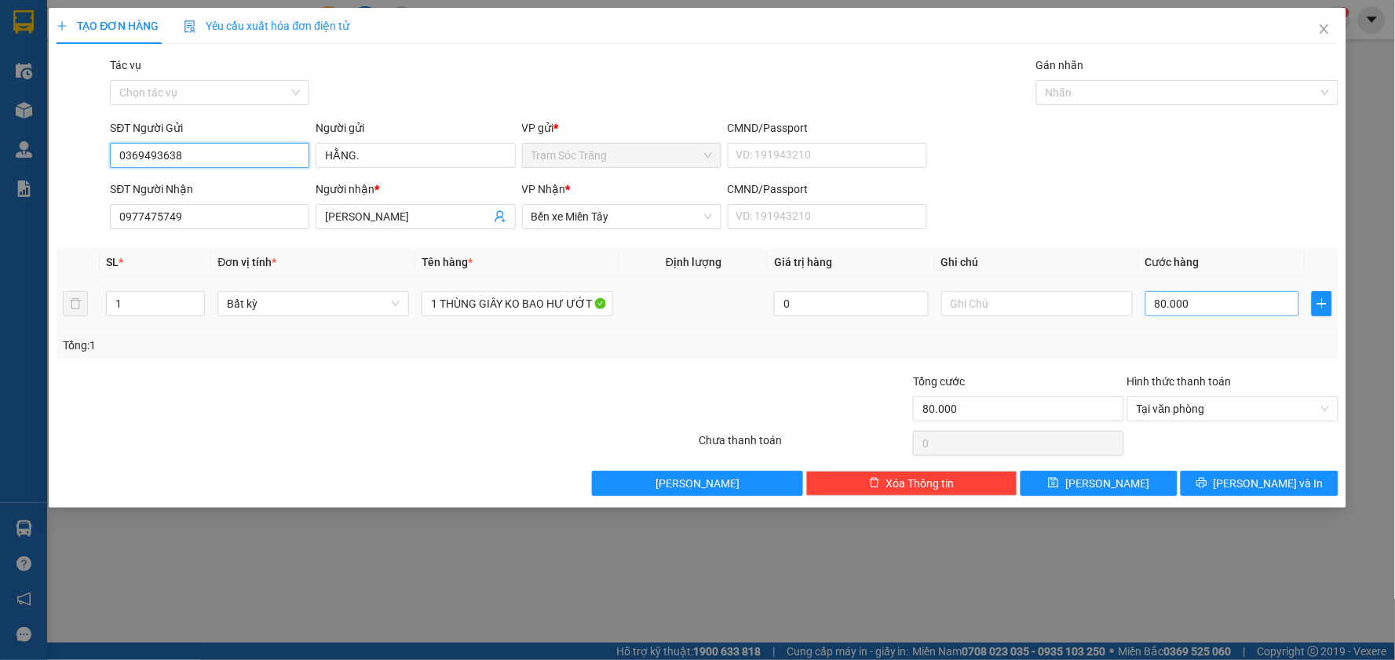
type input "0369493638"
click at [1209, 306] on input "80.000" at bounding box center [1223, 303] width 155 height 25
type input "5"
type input "50"
type input "500"
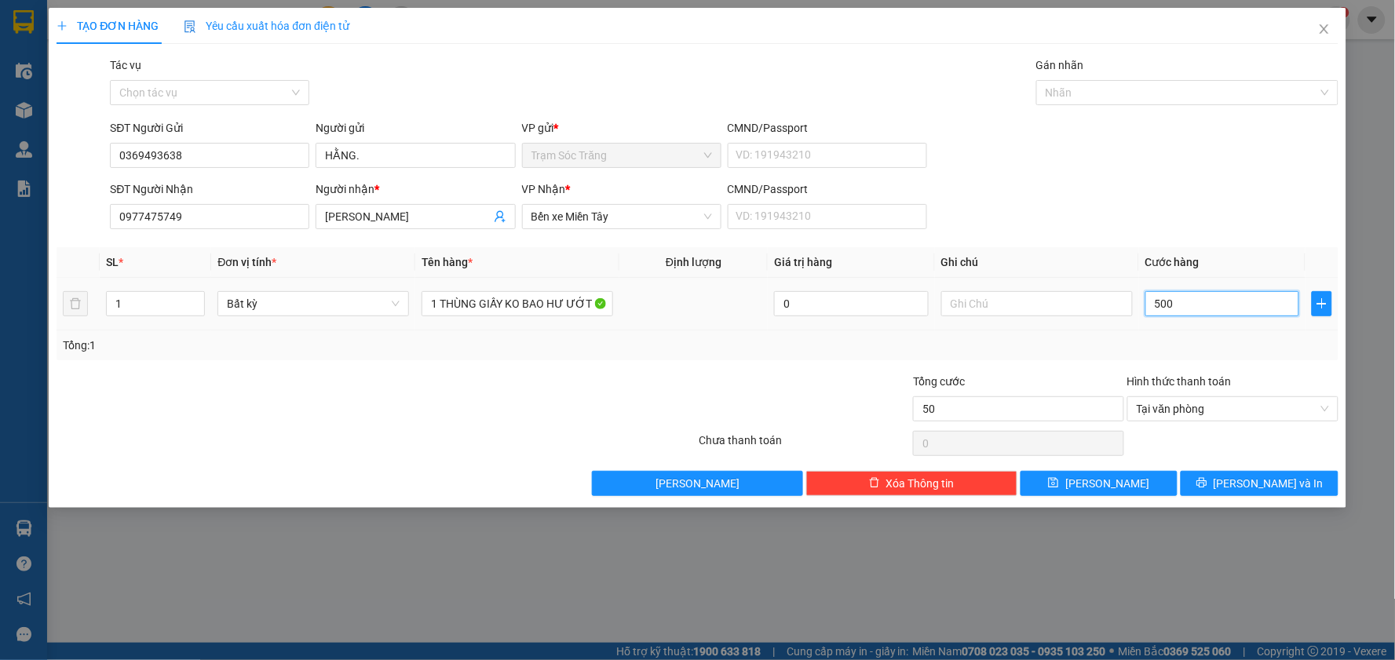
type input "500"
type input "5.000"
type input "50.000"
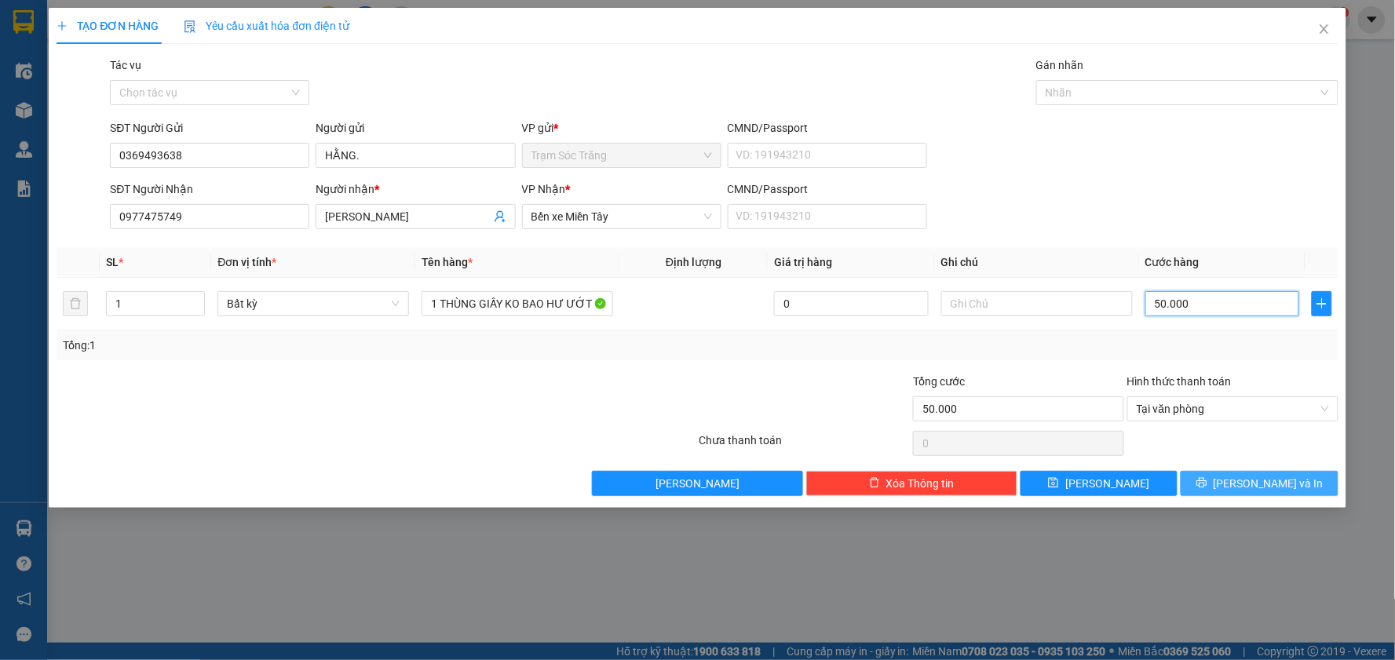
type input "50.000"
click at [1291, 484] on button "[PERSON_NAME] và In" at bounding box center [1260, 483] width 158 height 25
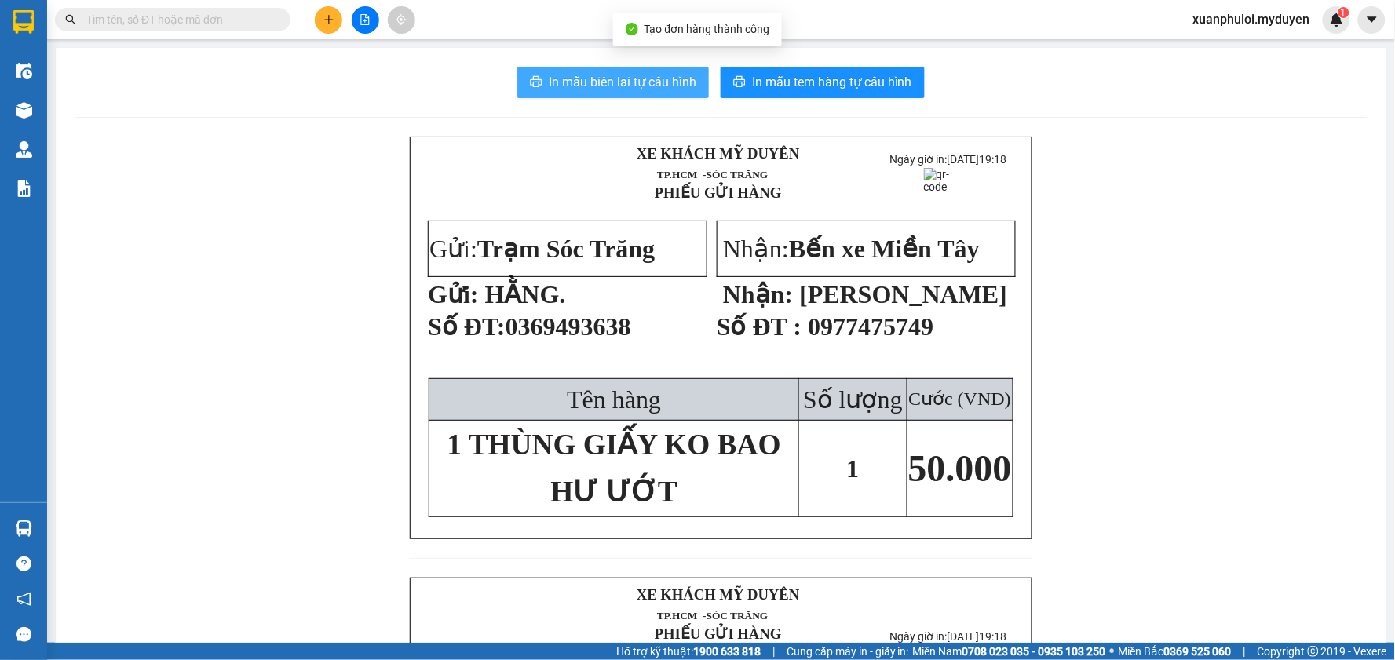
click at [645, 81] on span "In mẫu biên lai tự cấu hình" at bounding box center [623, 82] width 148 height 20
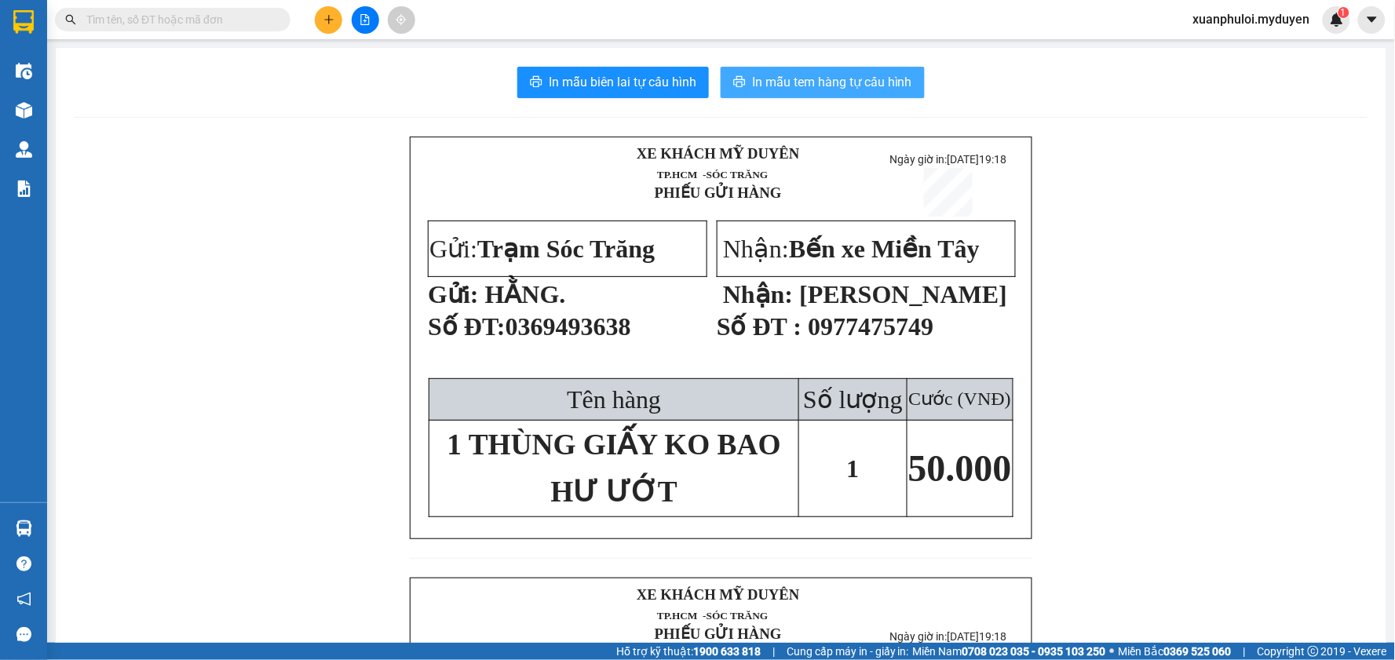
click at [841, 75] on span "In mẫu tem hàng tự cấu hình" at bounding box center [832, 82] width 160 height 20
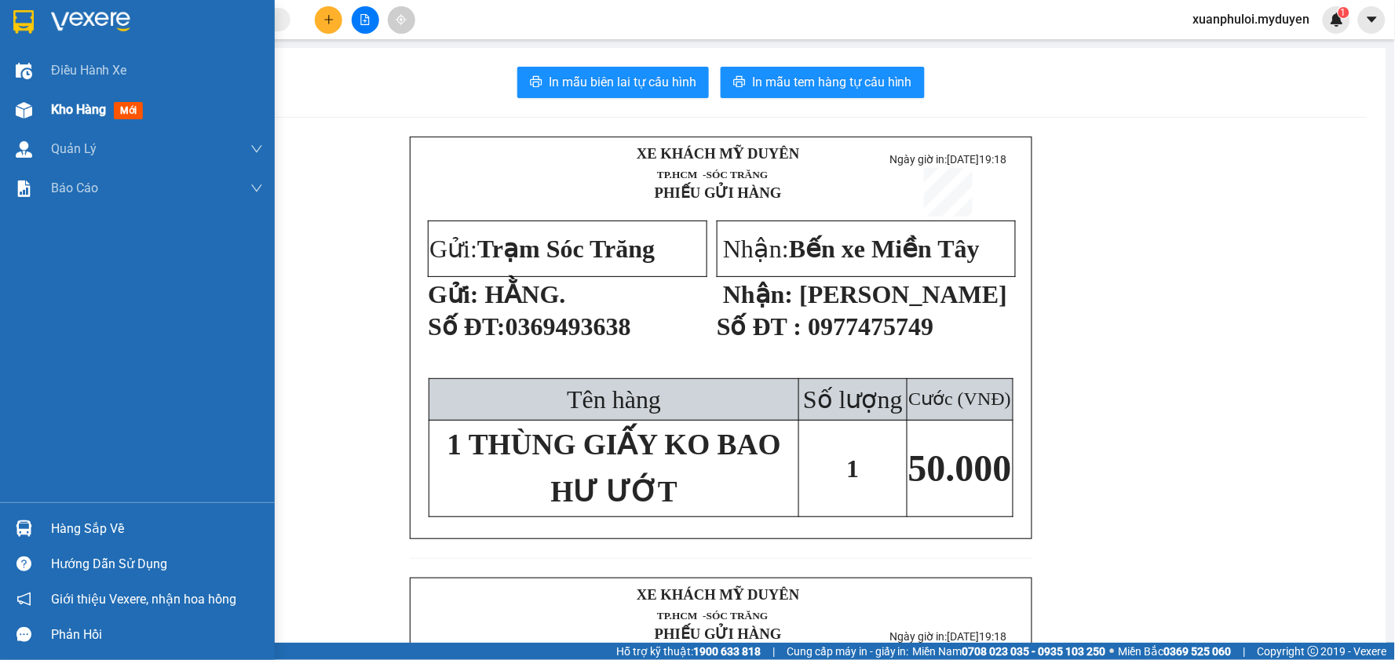
click at [42, 108] on div "Kho hàng mới" at bounding box center [137, 109] width 275 height 39
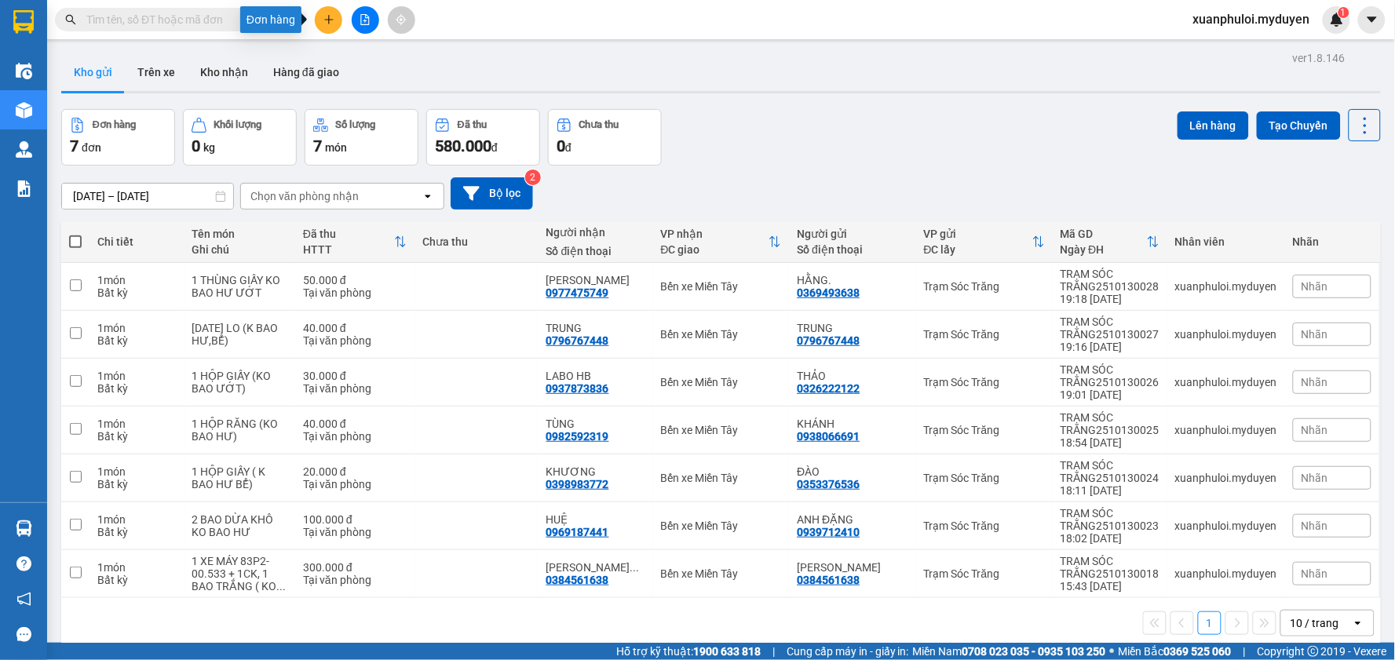
click at [335, 16] on button at bounding box center [328, 19] width 27 height 27
click at [362, 64] on div "Tạo đơn hàng" at bounding box center [390, 58] width 68 height 17
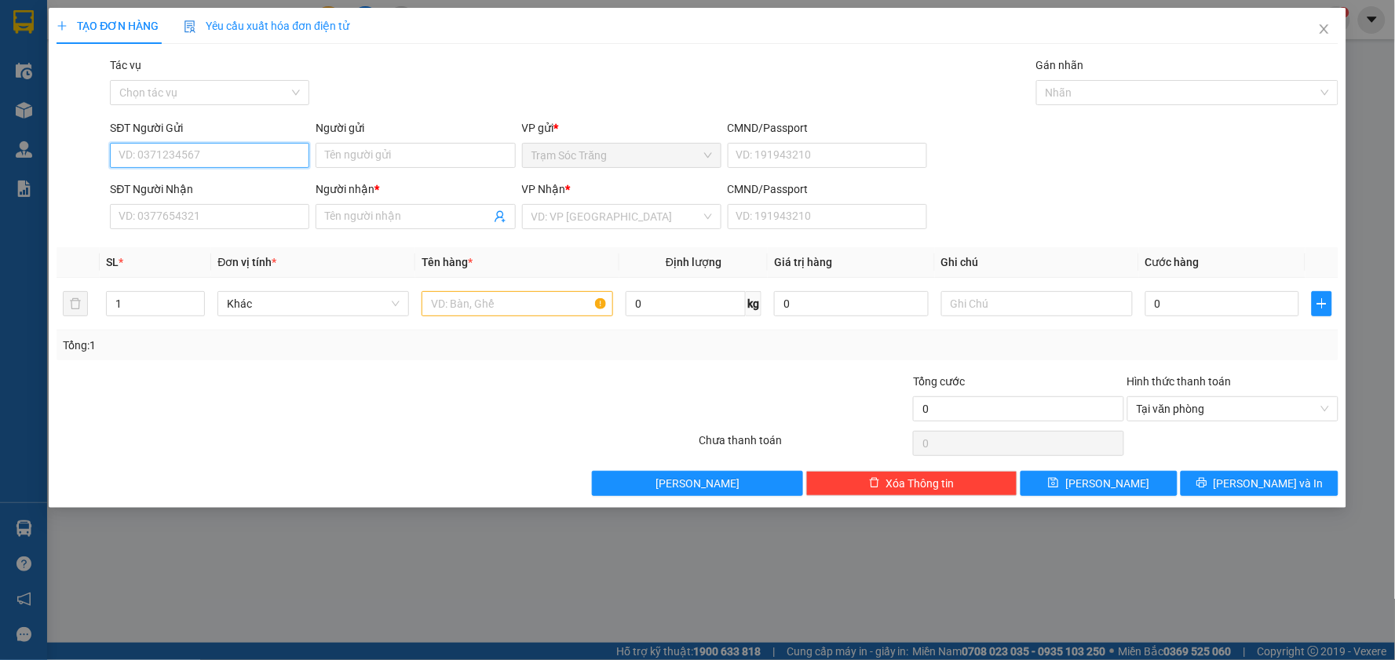
click at [230, 154] on input "SĐT Người Gửi" at bounding box center [209, 155] width 199 height 25
type input "0938874782"
click at [213, 181] on div "0938874782 - CHỊ HẰNG" at bounding box center [209, 186] width 181 height 17
type input "CHỊ HẰNG"
type input "0971607181"
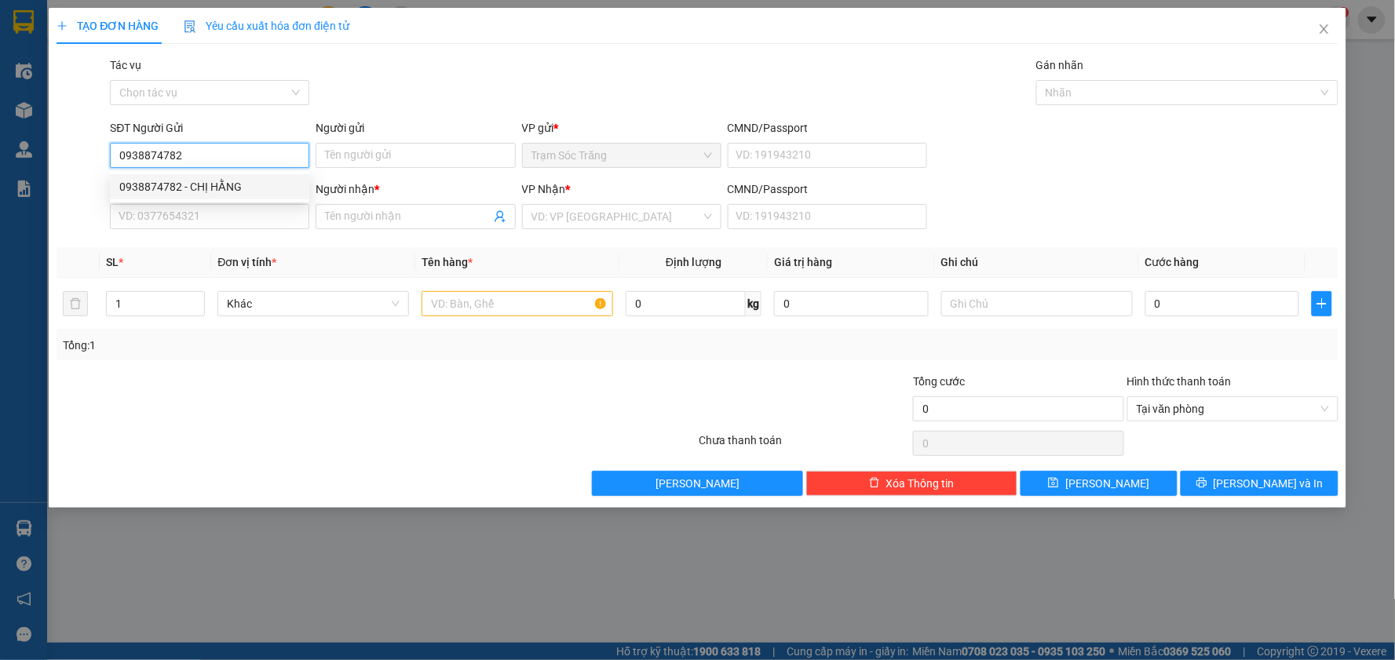
type input "NGUYÊN"
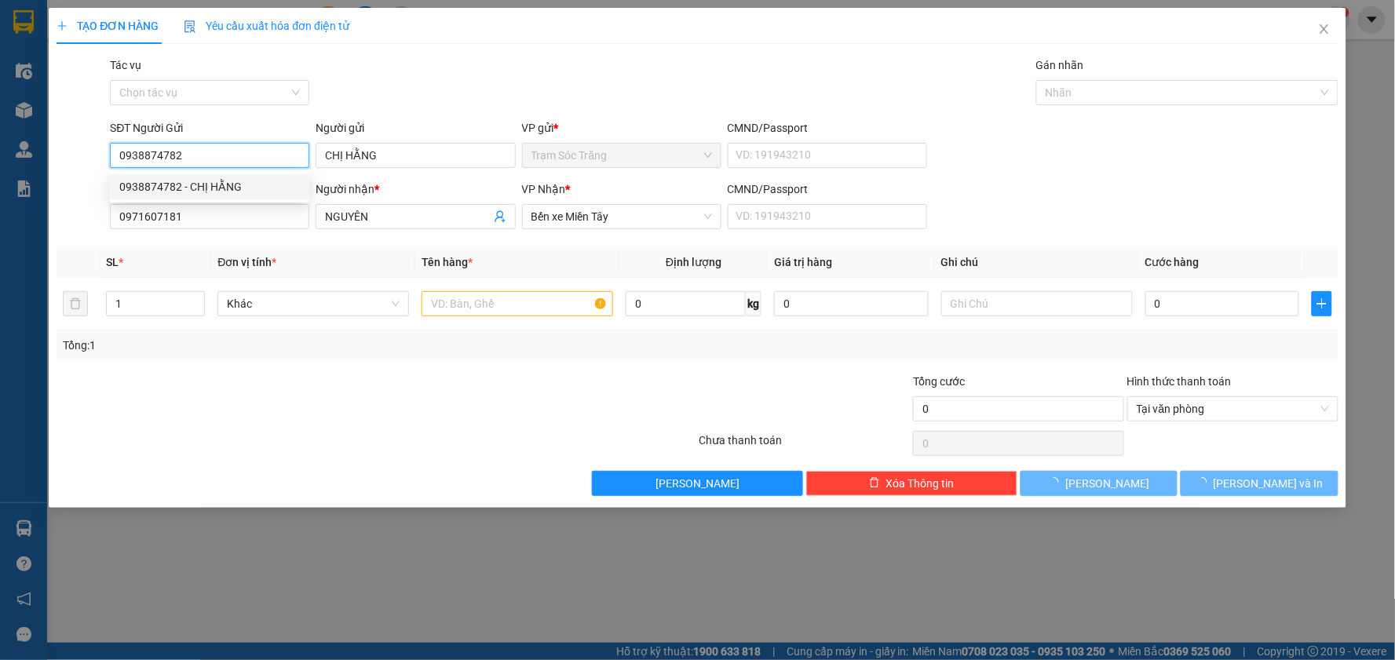
type input "50.000"
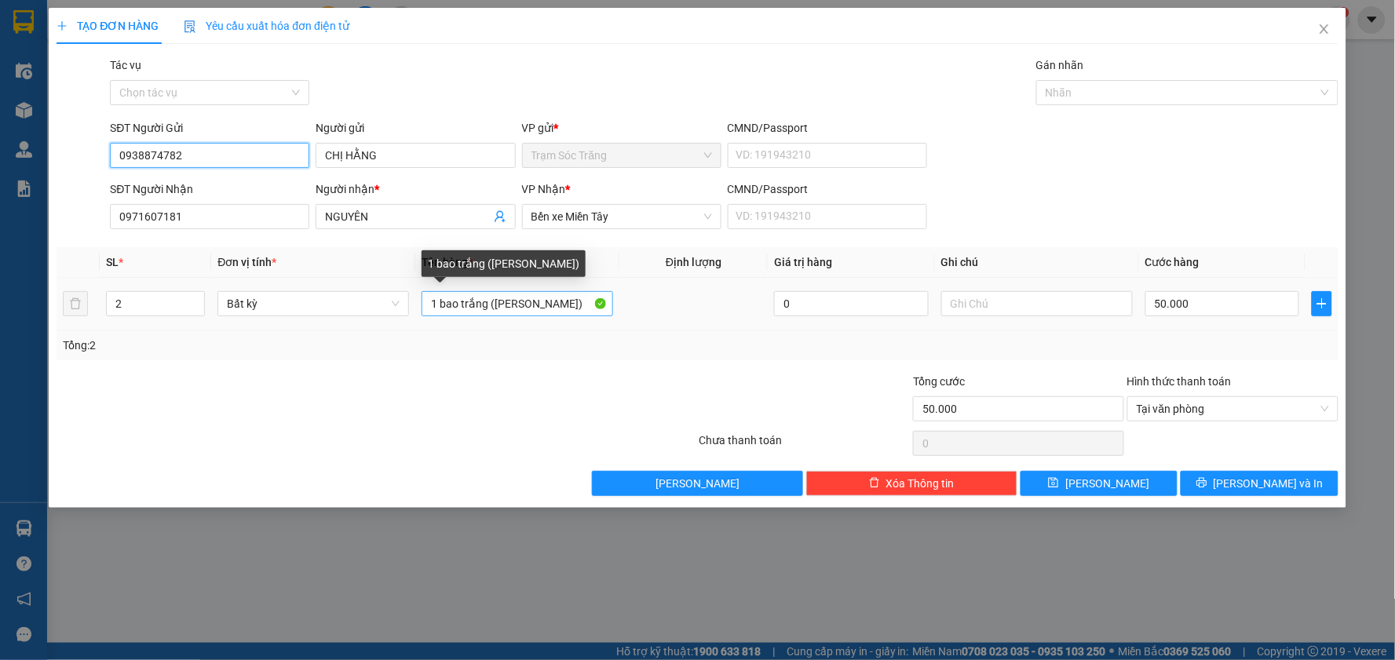
type input "0938874782"
click at [488, 298] on input "1 bao trắng ([PERSON_NAME])" at bounding box center [518, 303] width 192 height 25
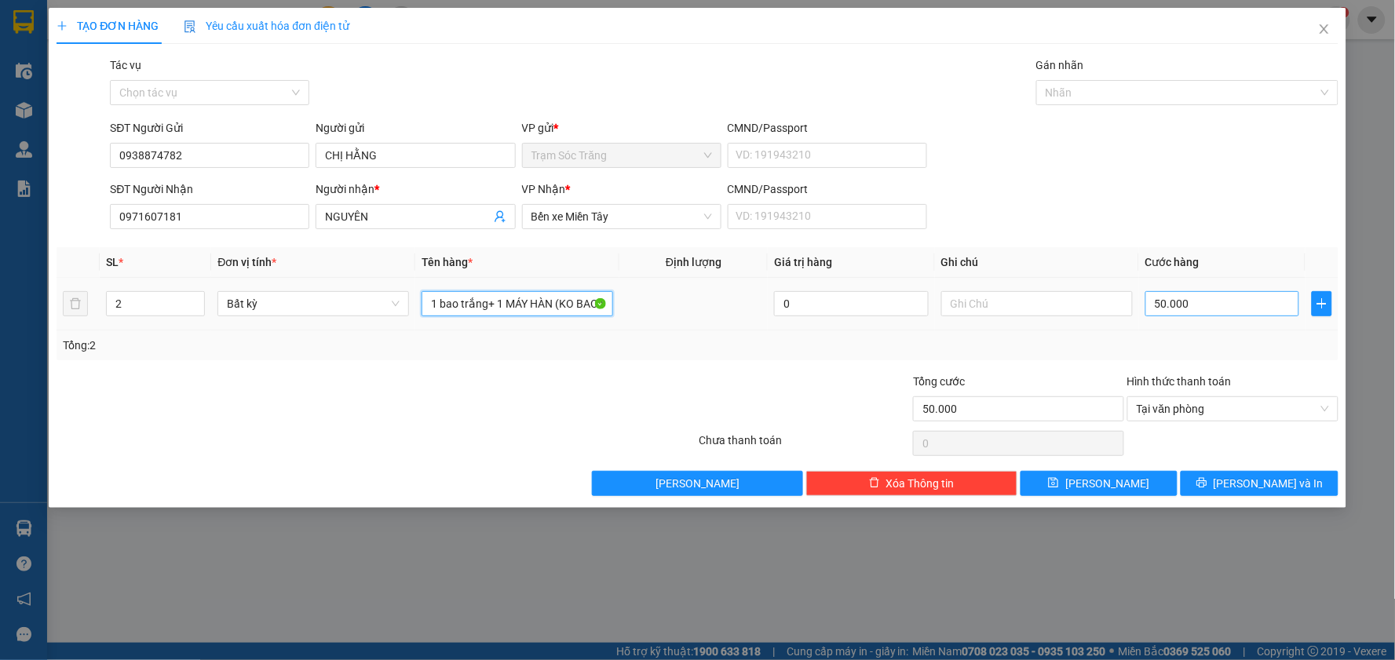
type input "1 bao trắng+ 1 MÁY HÀN (KO BAO HƯ)"
click at [1211, 294] on input "50.000" at bounding box center [1223, 303] width 155 height 25
type input "1"
type input "12"
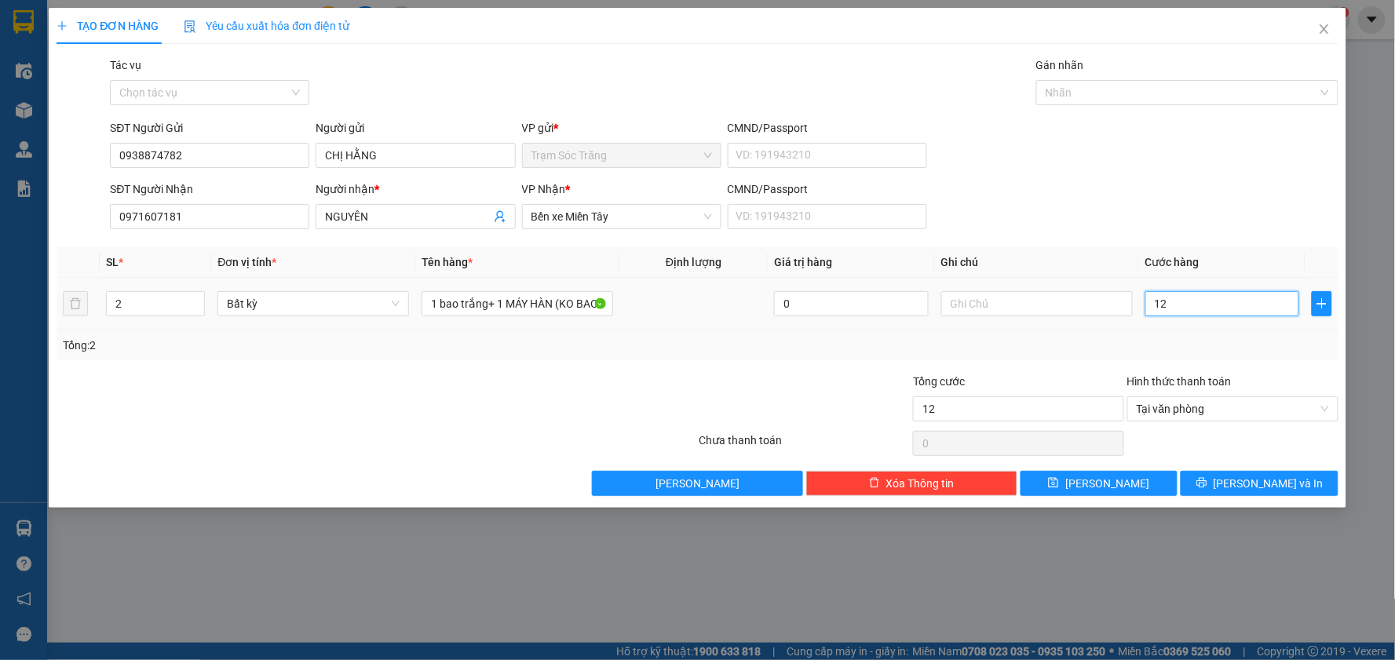
type input "120"
type input "1.200"
type input "12.000"
type input "120.000"
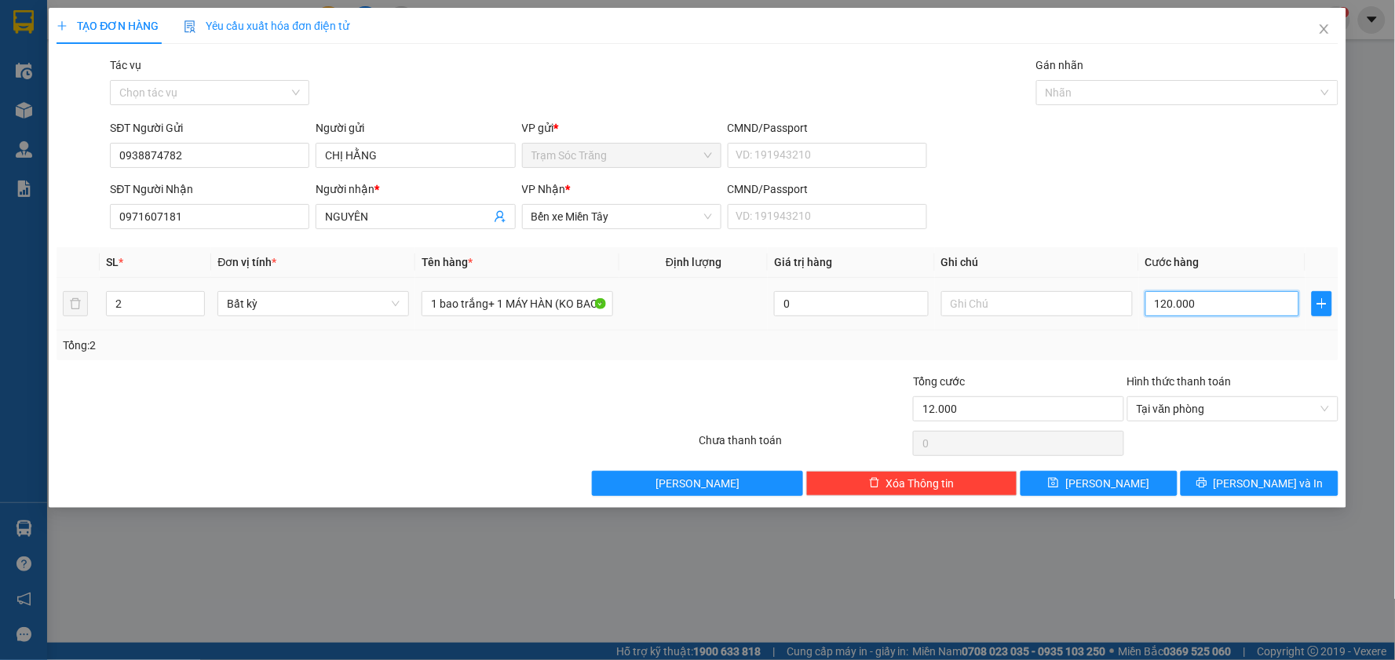
type input "120.000"
click at [1208, 487] on icon "printer" at bounding box center [1202, 482] width 11 height 11
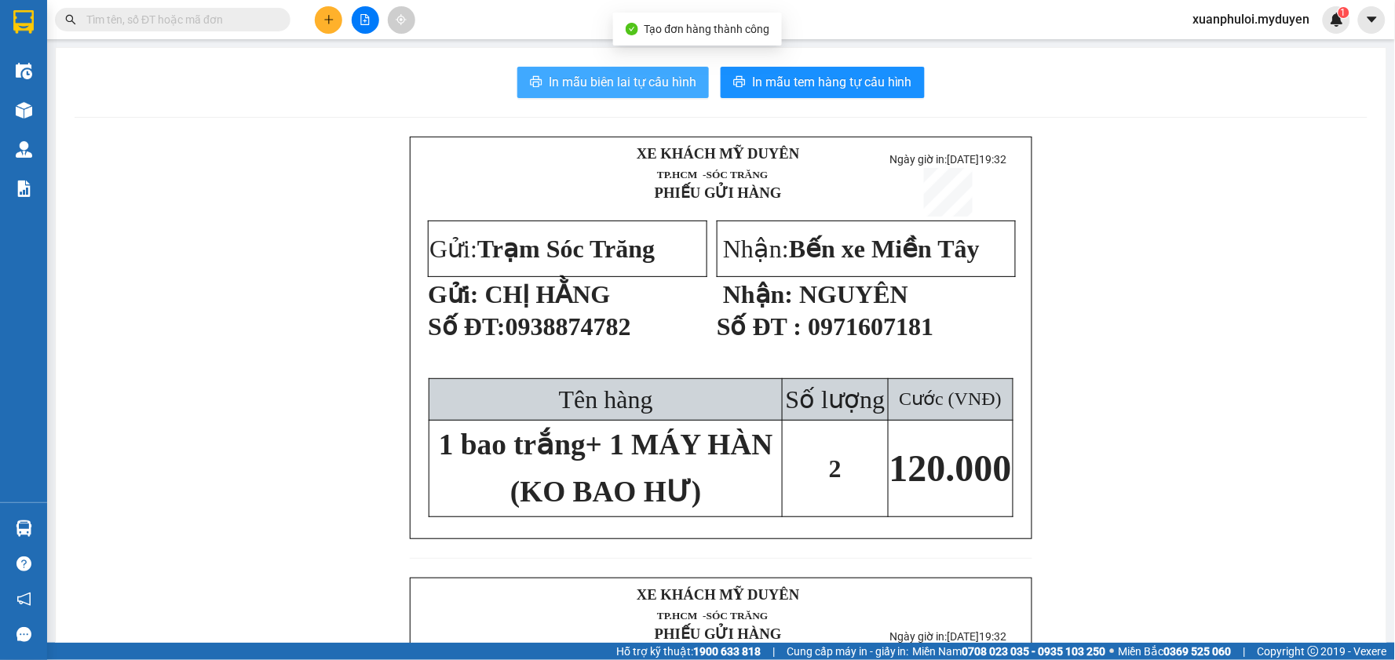
click at [667, 88] on span "In mẫu biên lai tự cấu hình" at bounding box center [623, 82] width 148 height 20
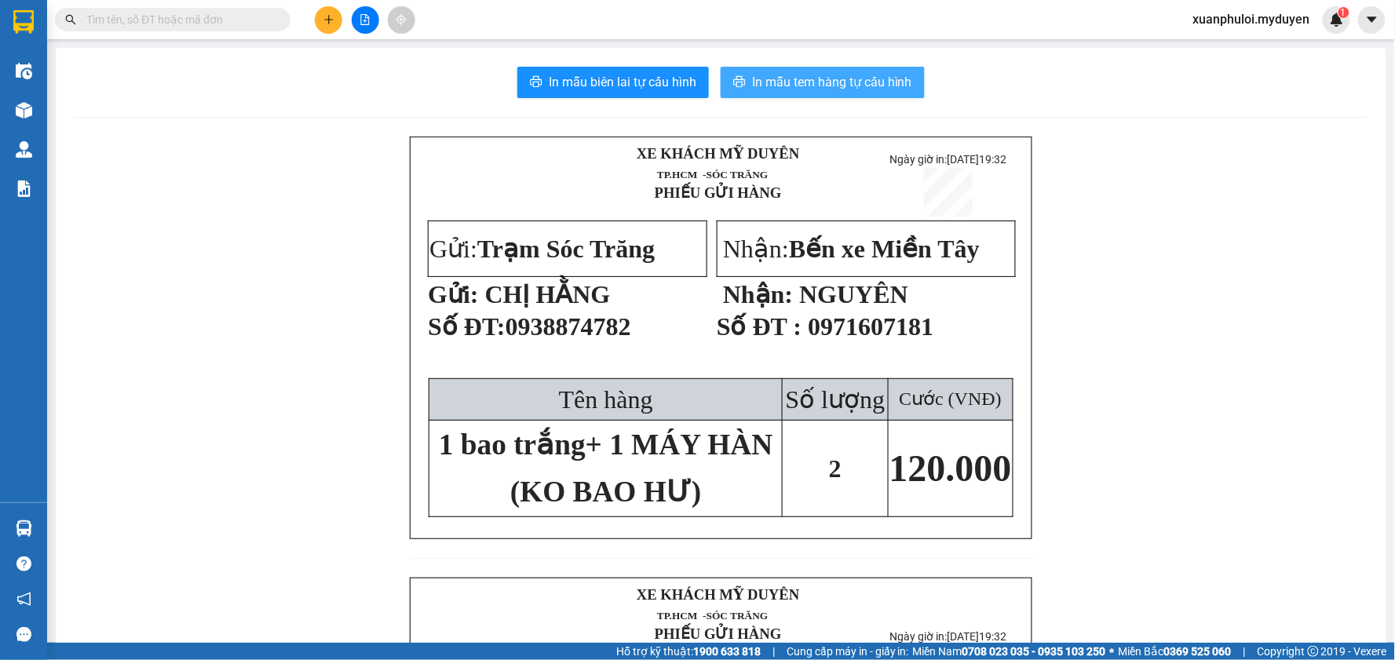
click at [851, 83] on span "In mẫu tem hàng tự cấu hình" at bounding box center [832, 82] width 160 height 20
click at [832, 88] on span "In mẫu tem hàng tự cấu hình" at bounding box center [832, 82] width 160 height 20
